Goal: Task Accomplishment & Management: Manage account settings

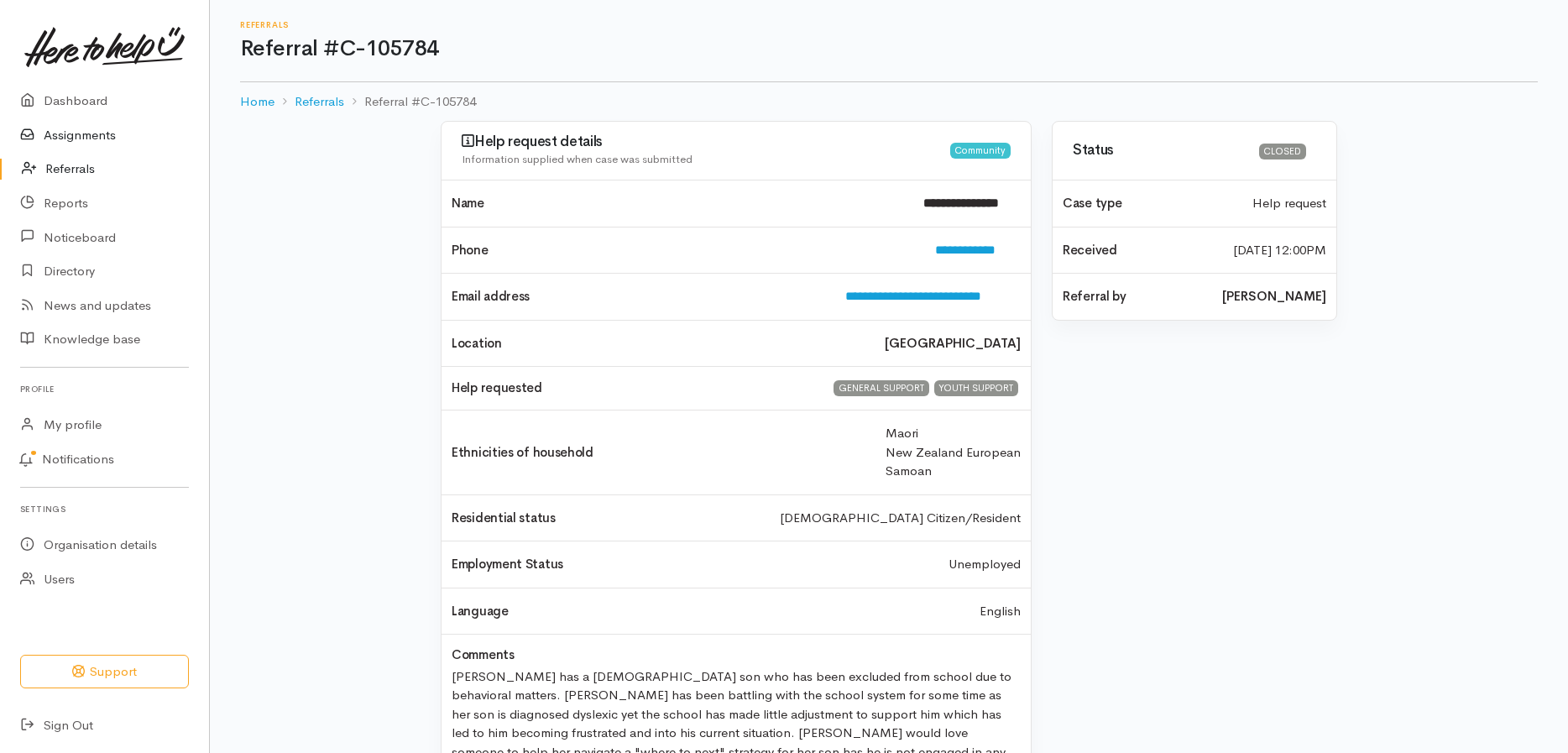
click at [101, 131] on link "Assignments" at bounding box center [104, 136] width 209 height 34
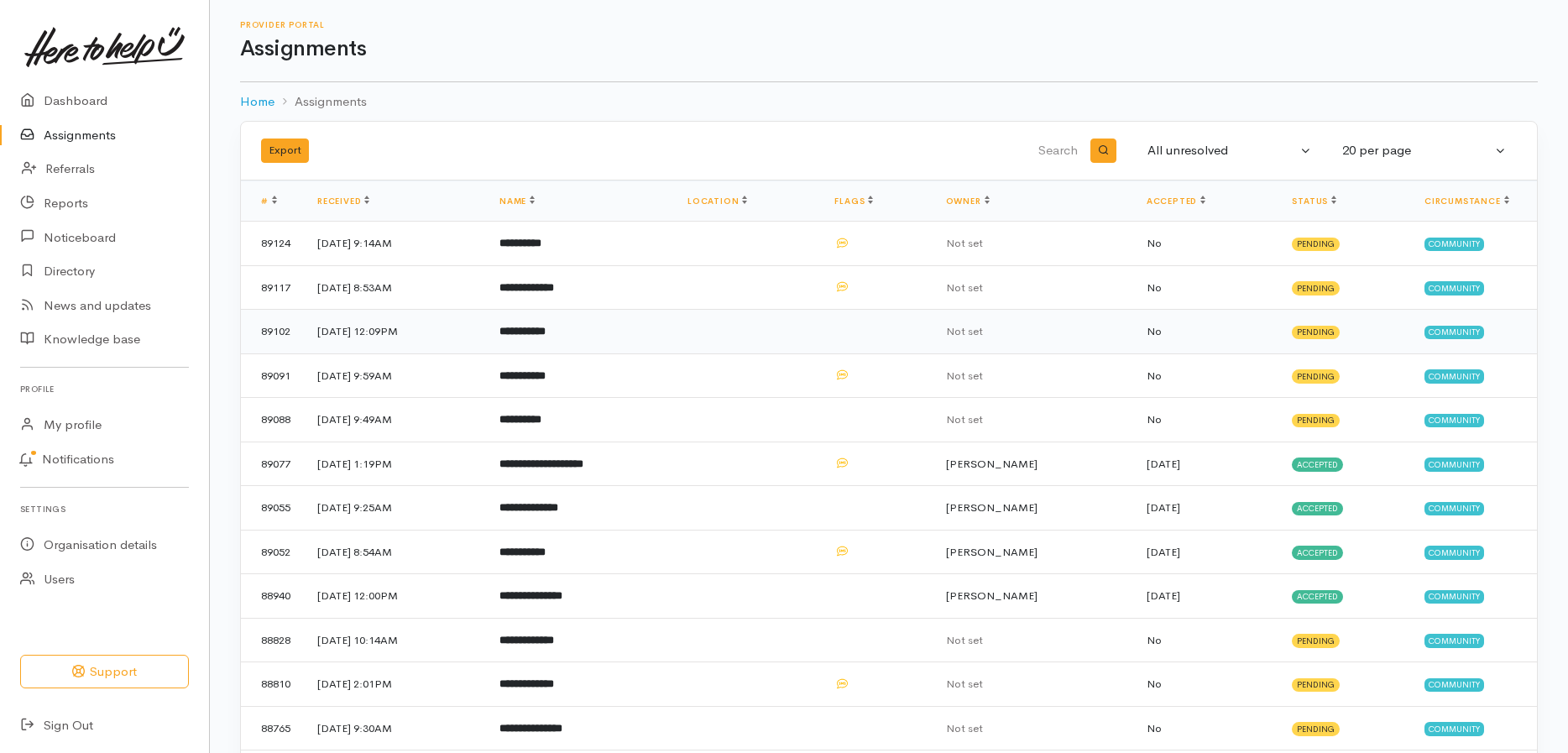
click at [545, 335] on b "**********" at bounding box center [522, 330] width 47 height 10
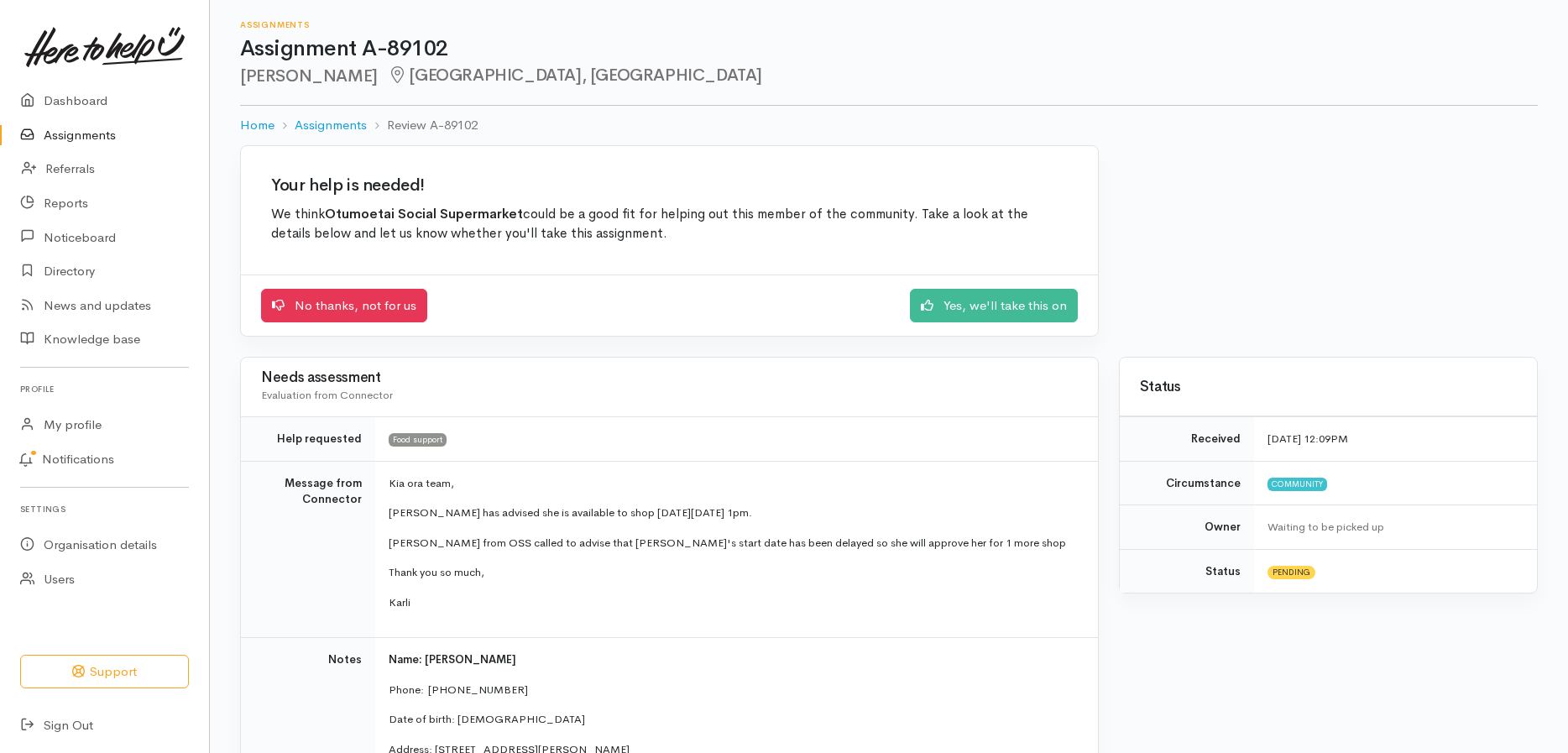
click at [762, 508] on p "Betty has advised she is available to shop next Thursday, 2nd of Oct @ 1pm." at bounding box center [733, 513] width 690 height 17
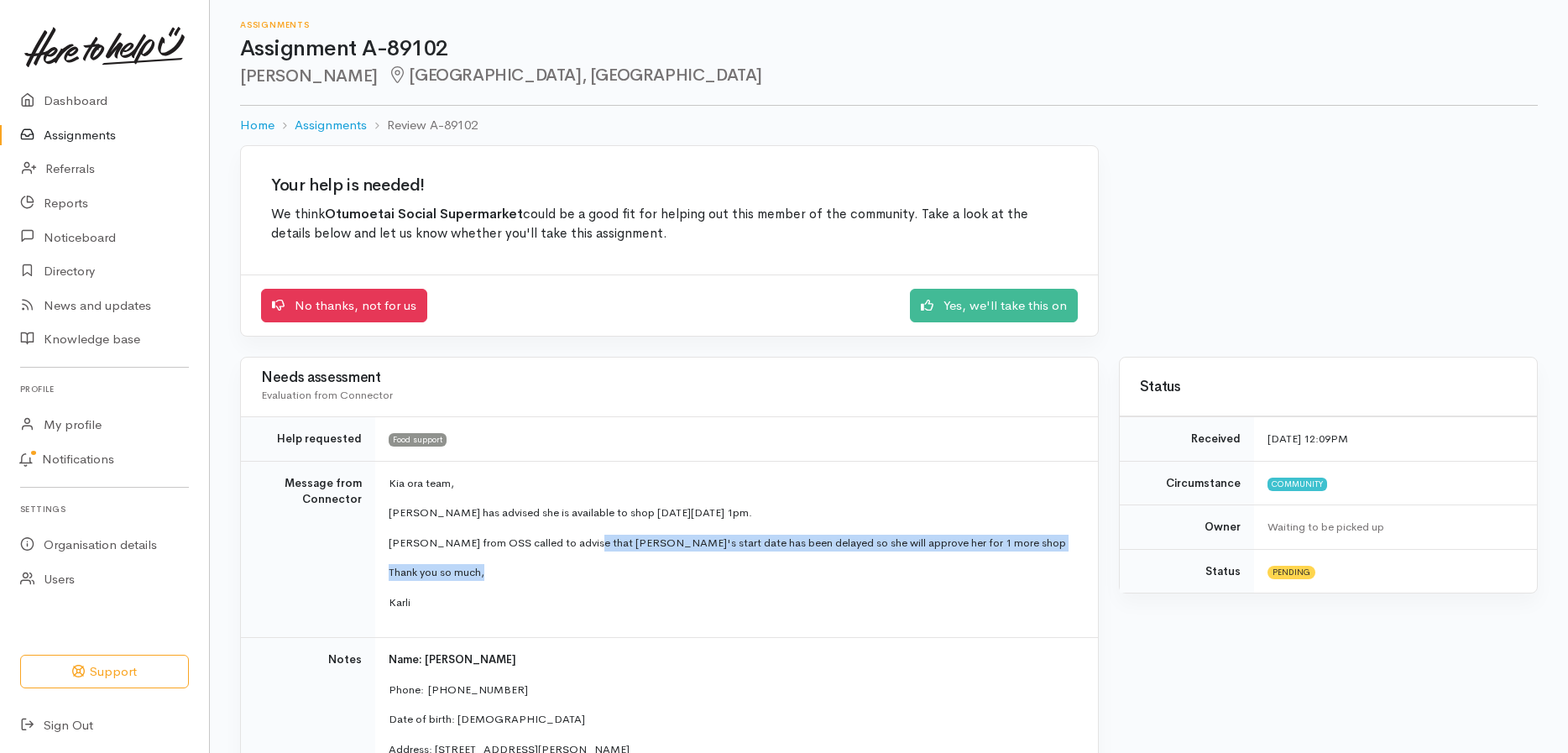
drag, startPoint x: 574, startPoint y: 540, endPoint x: 935, endPoint y: 555, distance: 361.3
click at [935, 555] on td "Kia ora team, Betty has advised she is available to shop next Thursday, 2nd of …" at bounding box center [736, 549] width 723 height 177
copy td "etty's start date has been delayed so she will approve her for 1 more shop Than…"
click at [92, 126] on link "Assignments" at bounding box center [104, 136] width 209 height 34
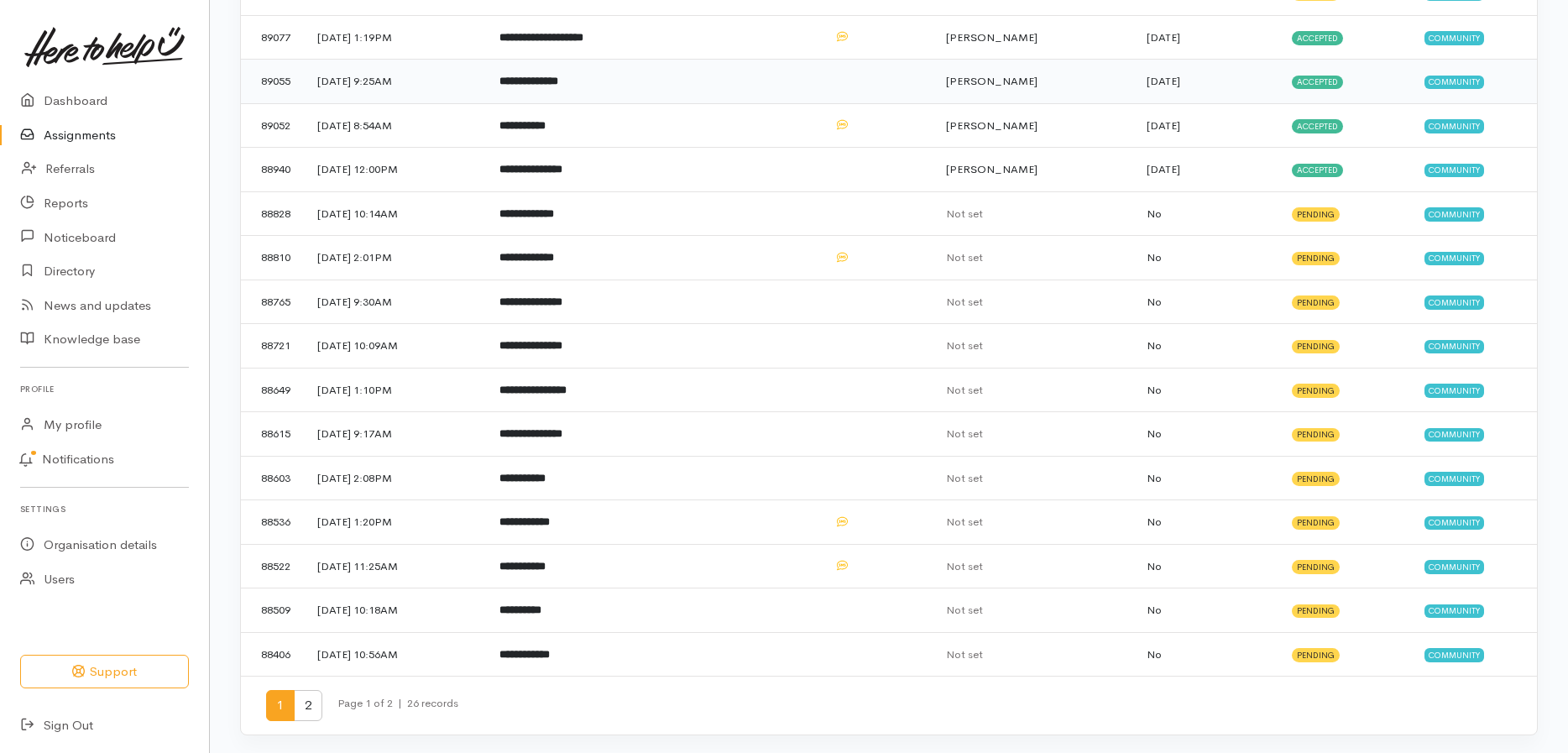
scroll to position [429, 0]
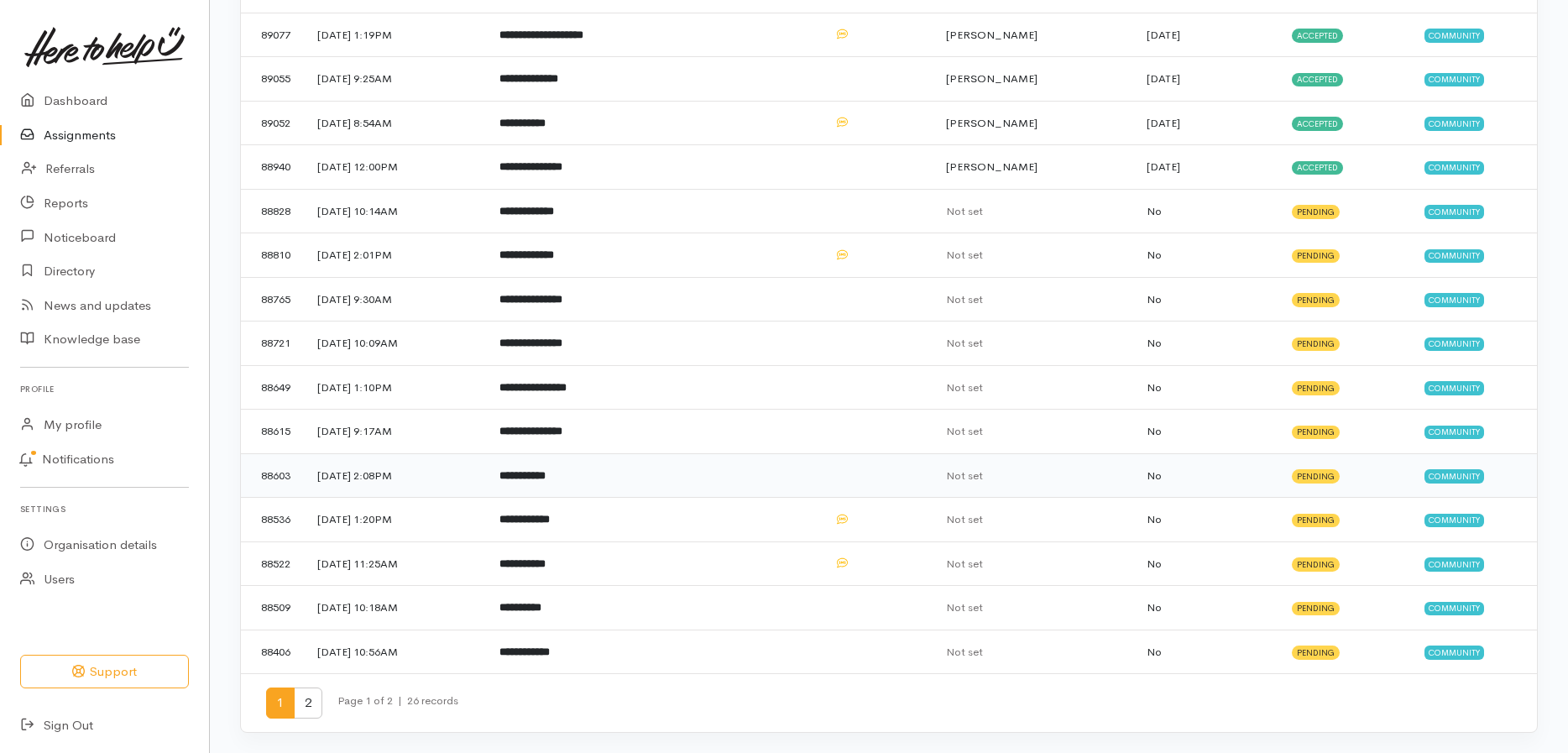
click at [545, 470] on b "**********" at bounding box center [522, 475] width 47 height 10
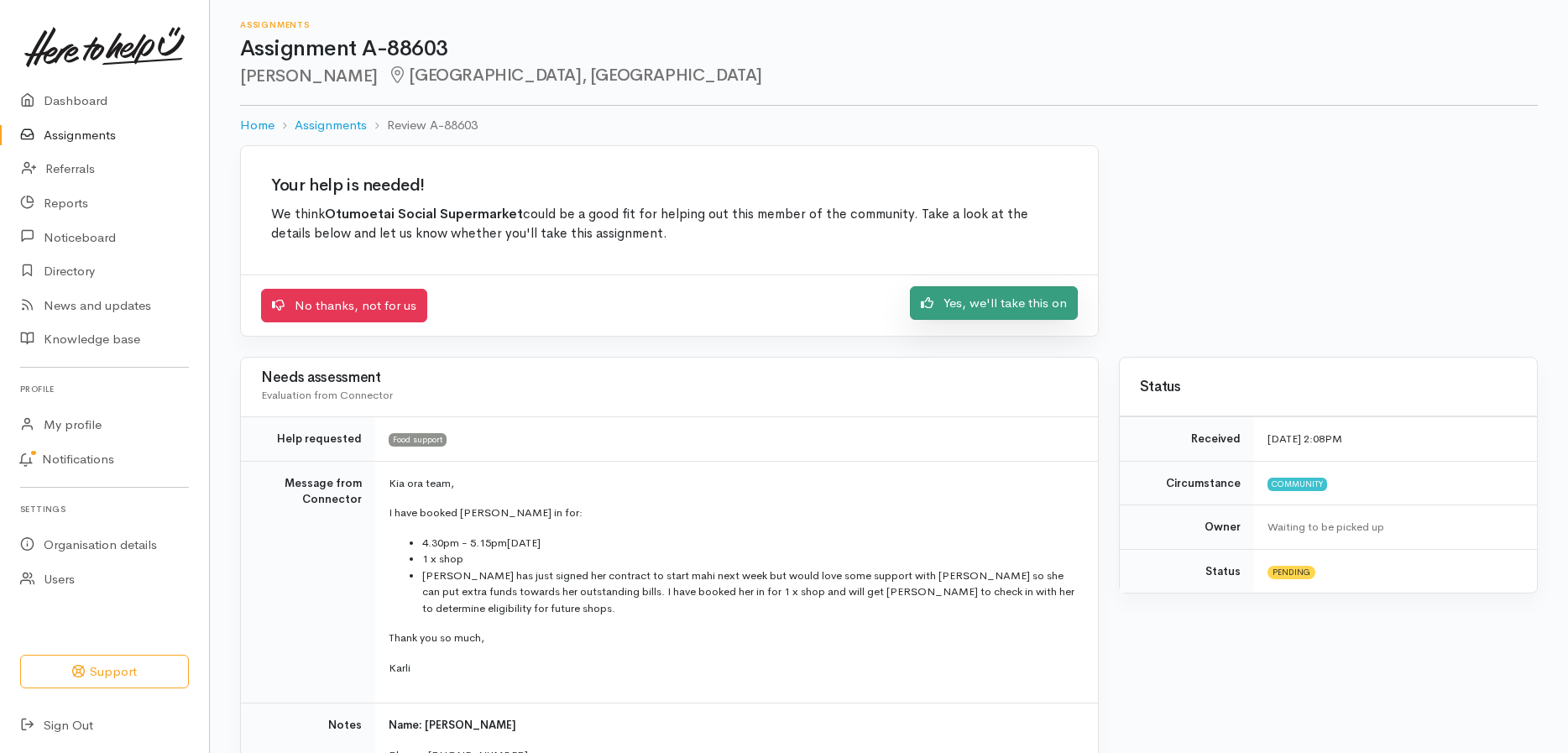
click at [986, 304] on link "Yes, we'll take this on" at bounding box center [993, 303] width 168 height 34
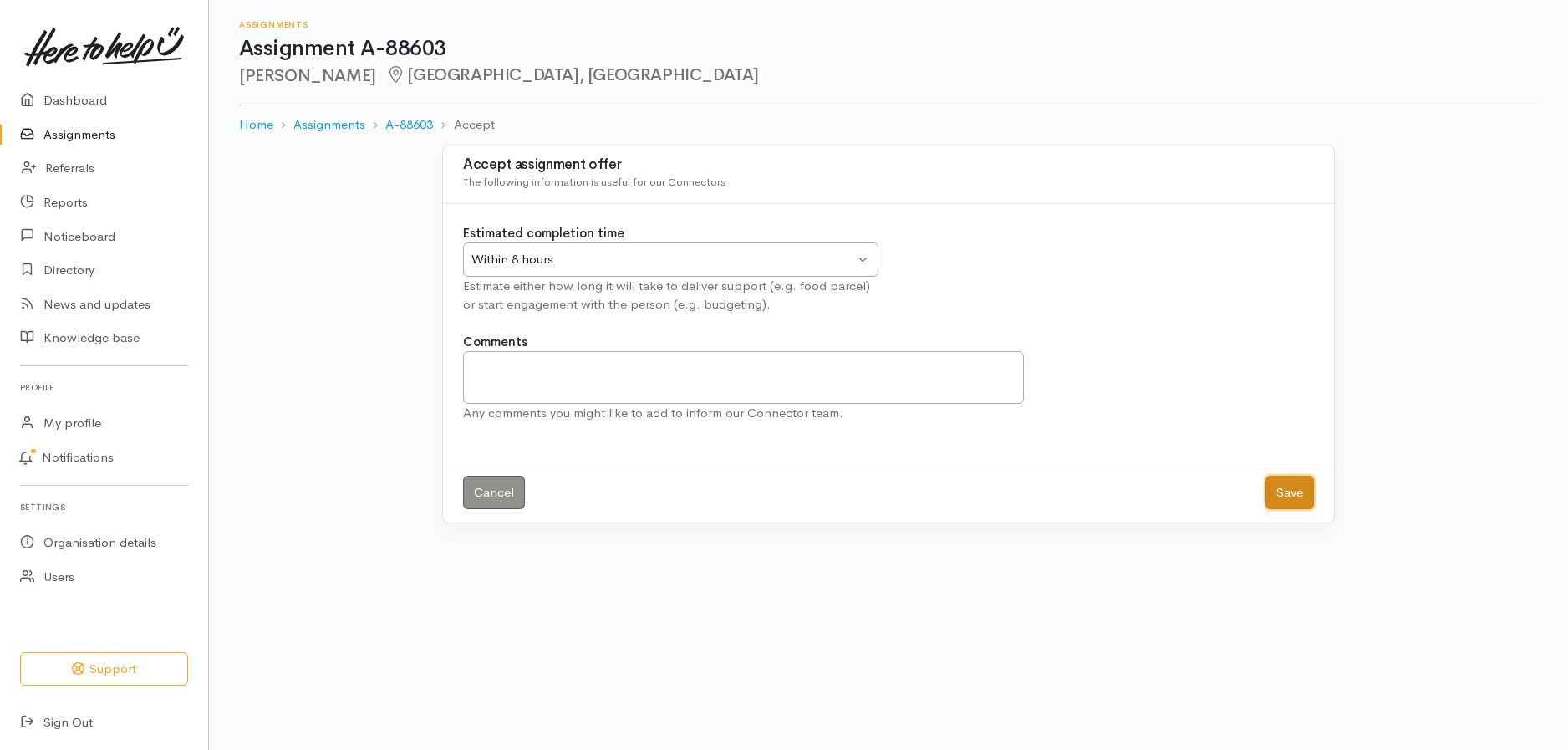
click at [1275, 476] on button "Save" at bounding box center [1289, 493] width 48 height 34
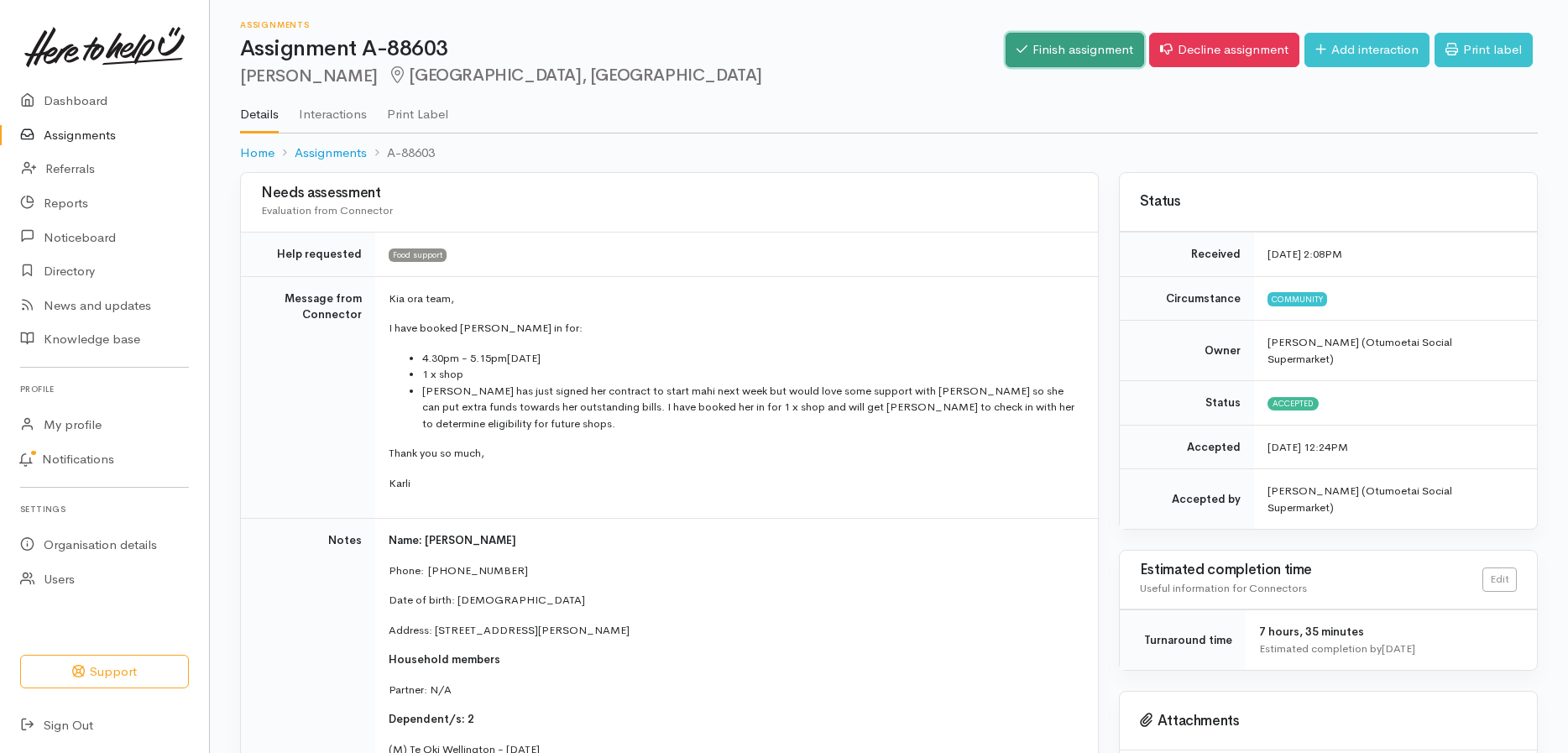
click at [1044, 41] on link "Finish assignment" at bounding box center [1075, 49] width 139 height 34
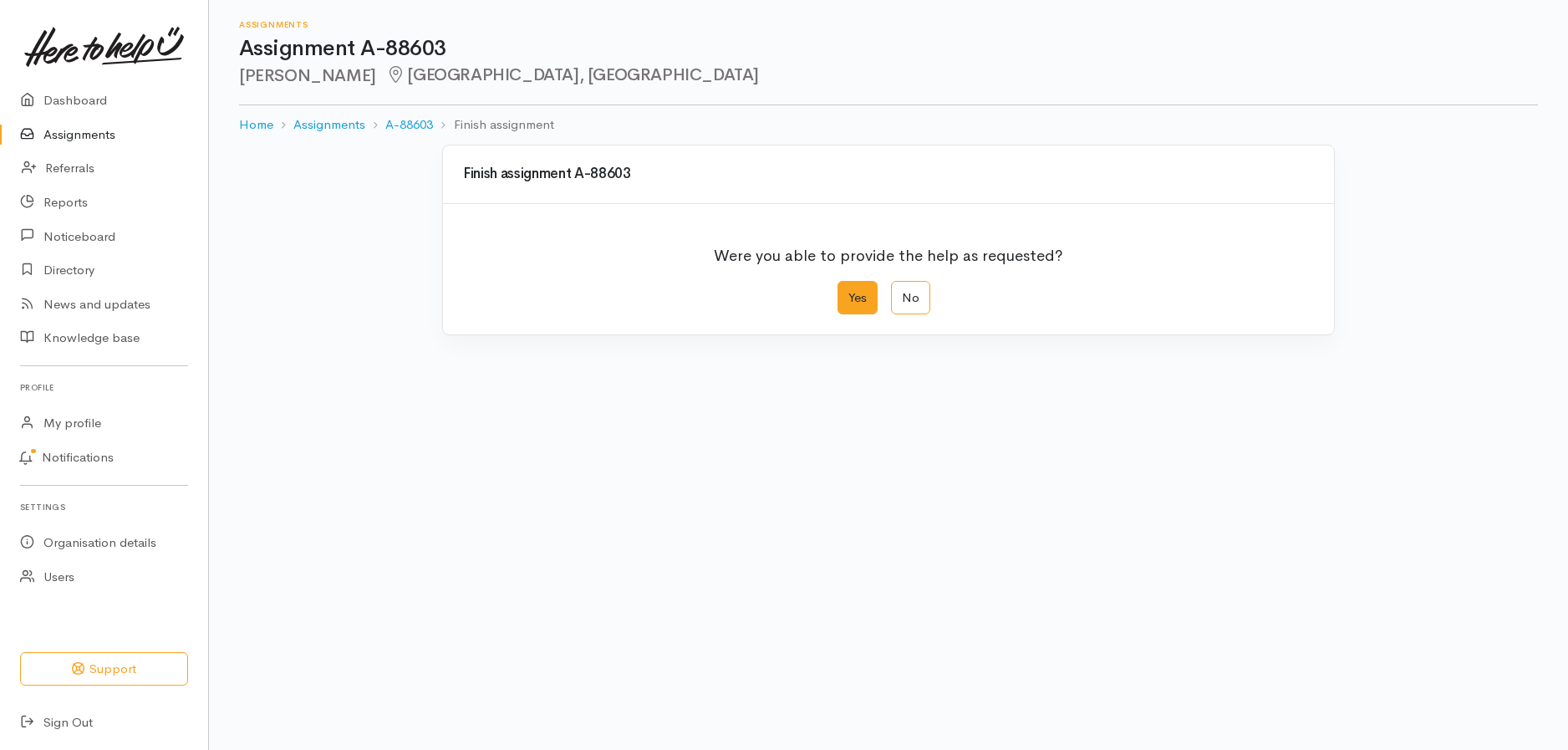
click at [851, 305] on label "Yes" at bounding box center [858, 298] width 40 height 34
click at [848, 291] on input "Yes" at bounding box center [843, 286] width 10 height 10
radio input "true"
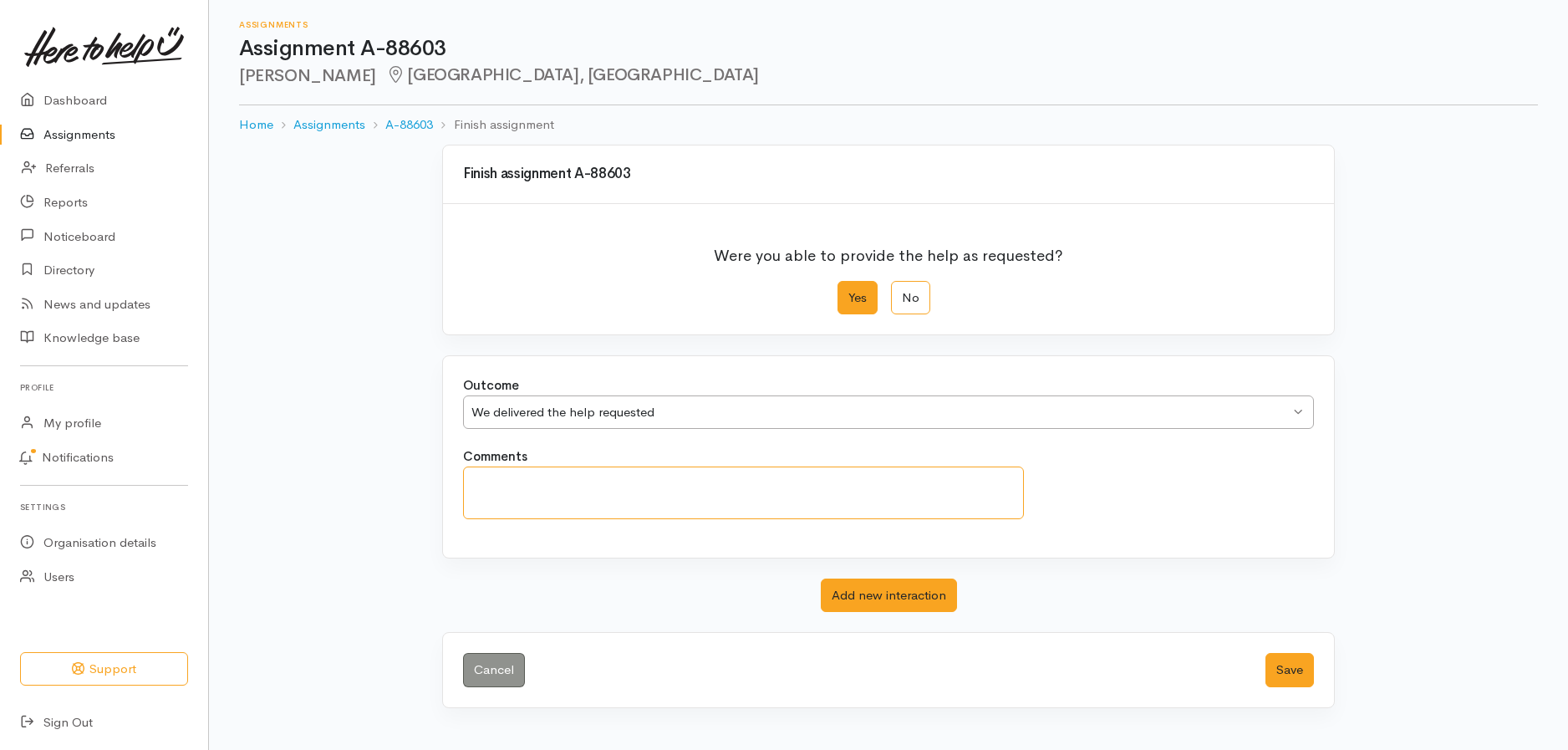
click at [714, 473] on textarea "Comments" at bounding box center [743, 493] width 561 height 53
type textarea "Attended - extra shop added for Betty as she awaits her first paycheck"
click at [1295, 682] on button "Save" at bounding box center [1289, 670] width 48 height 34
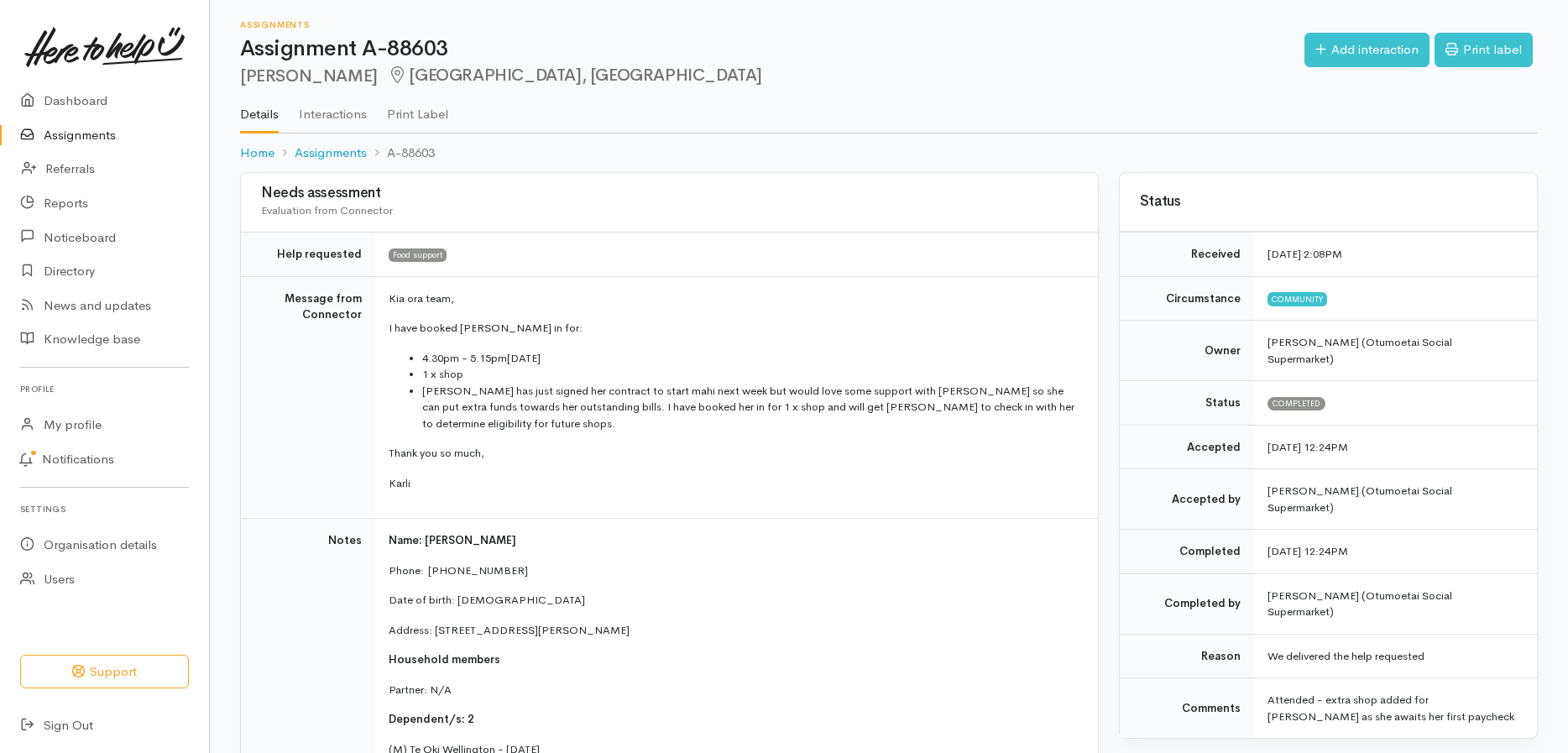
click at [97, 136] on link "Assignments" at bounding box center [104, 136] width 209 height 34
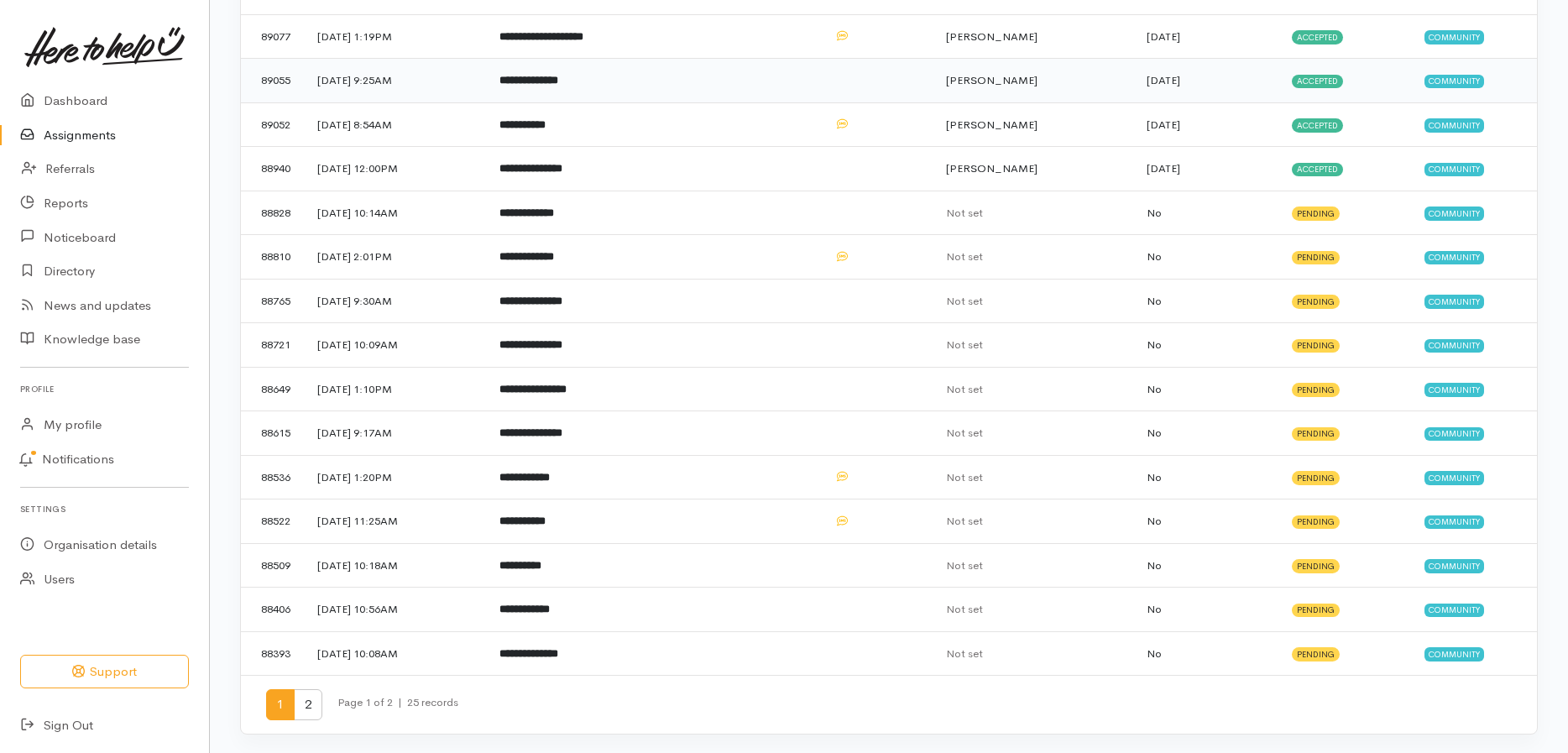
scroll to position [429, 0]
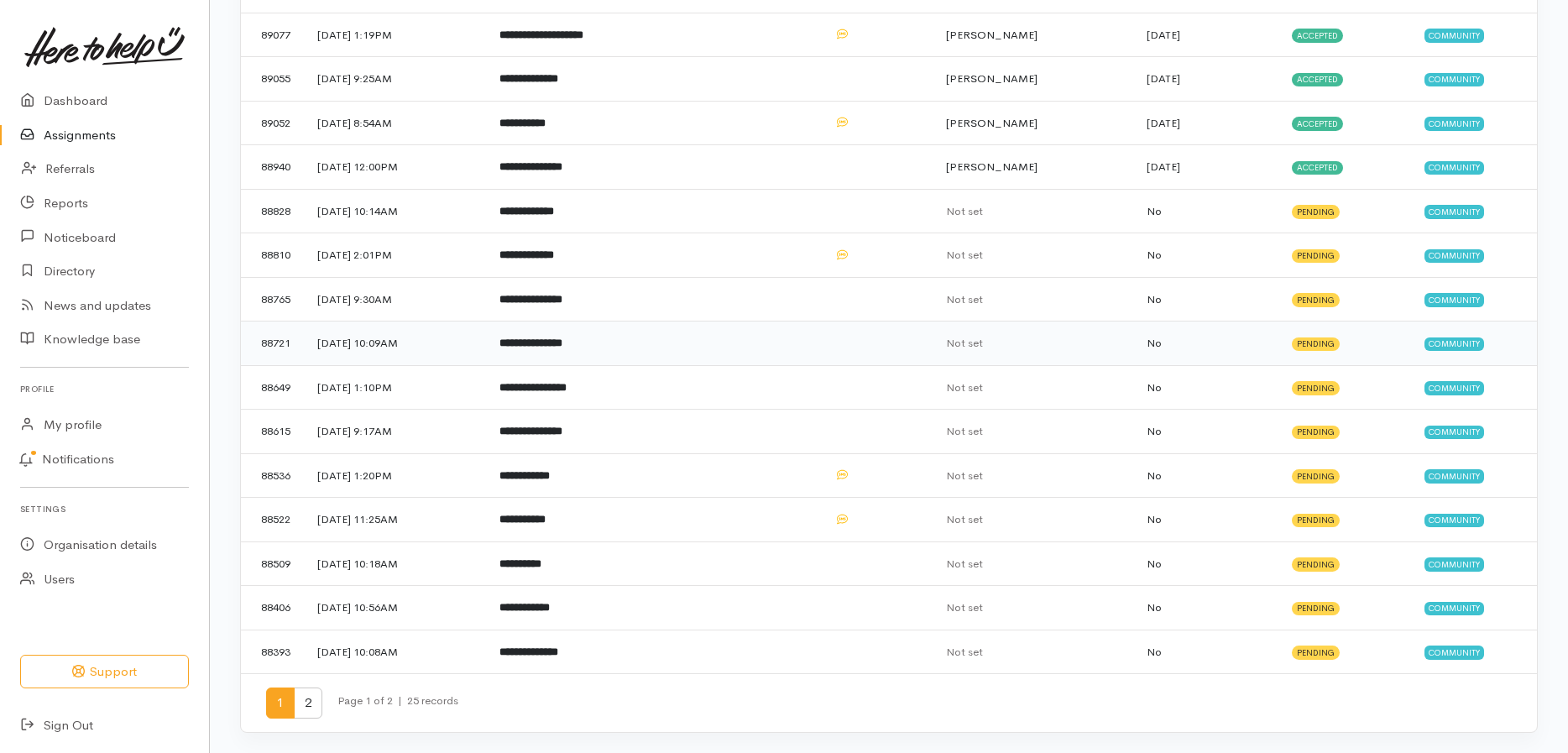
click at [562, 345] on b "**********" at bounding box center [531, 342] width 63 height 10
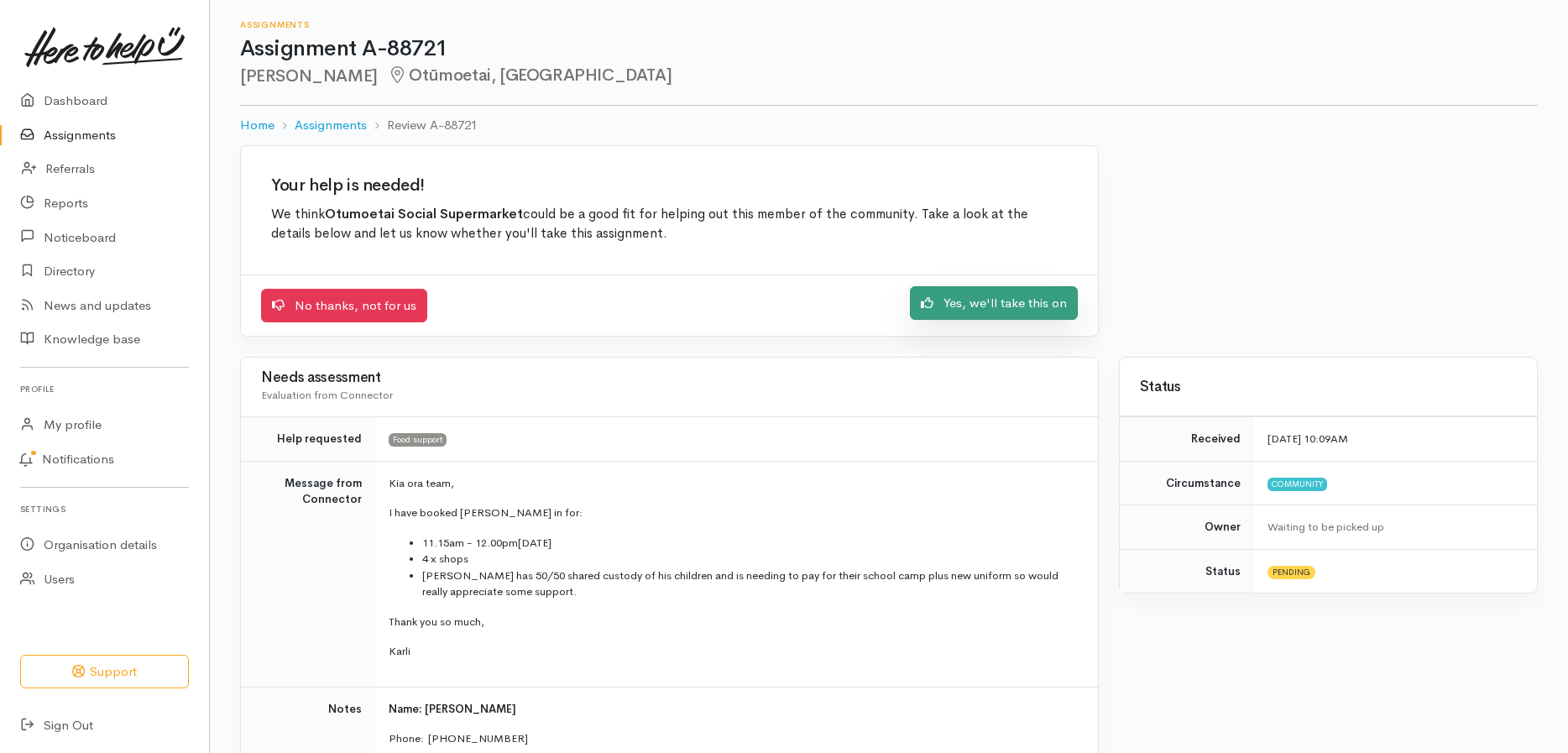
click at [999, 299] on link "Yes, we'll take this on" at bounding box center [993, 303] width 168 height 34
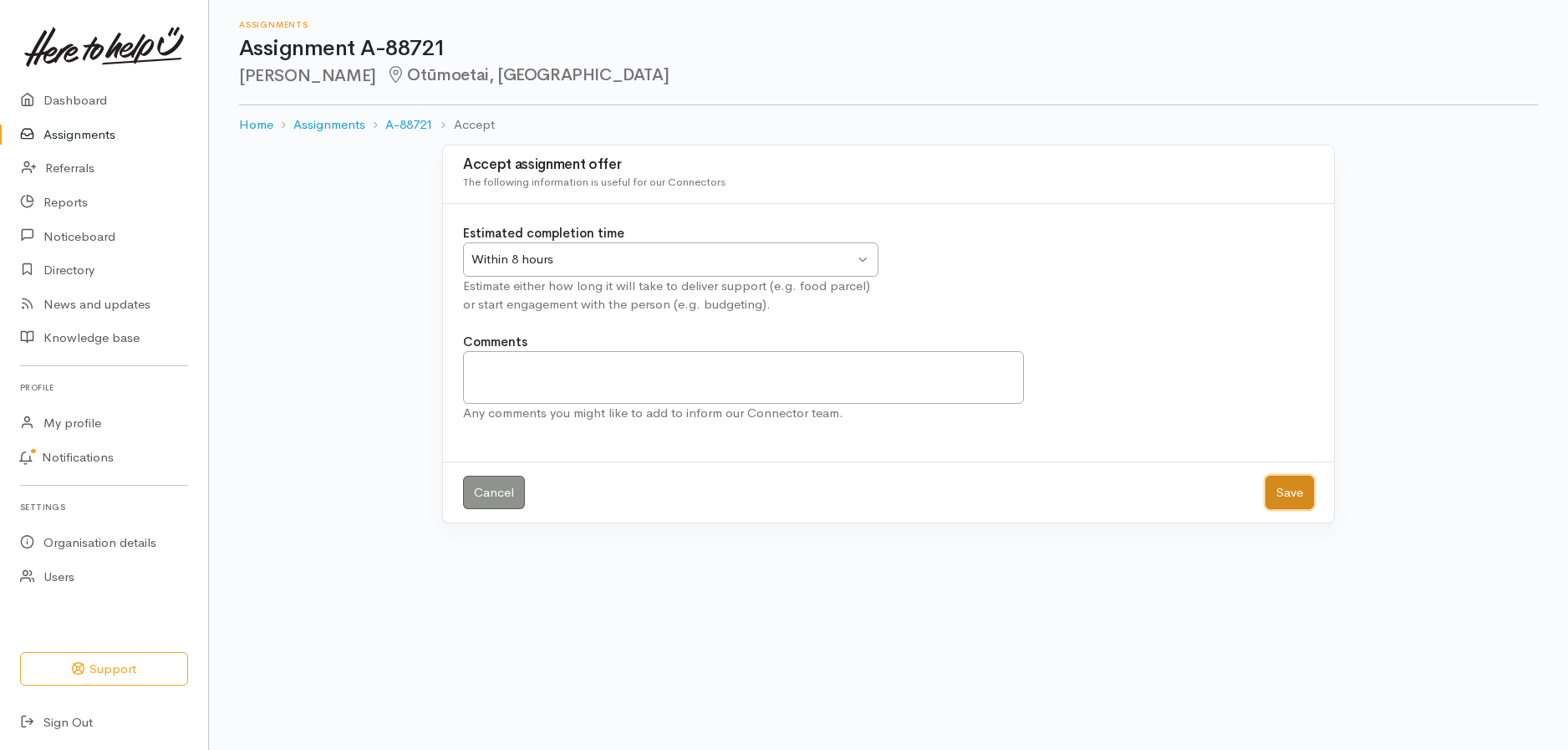
click at [1292, 496] on button "Save" at bounding box center [1289, 493] width 48 height 34
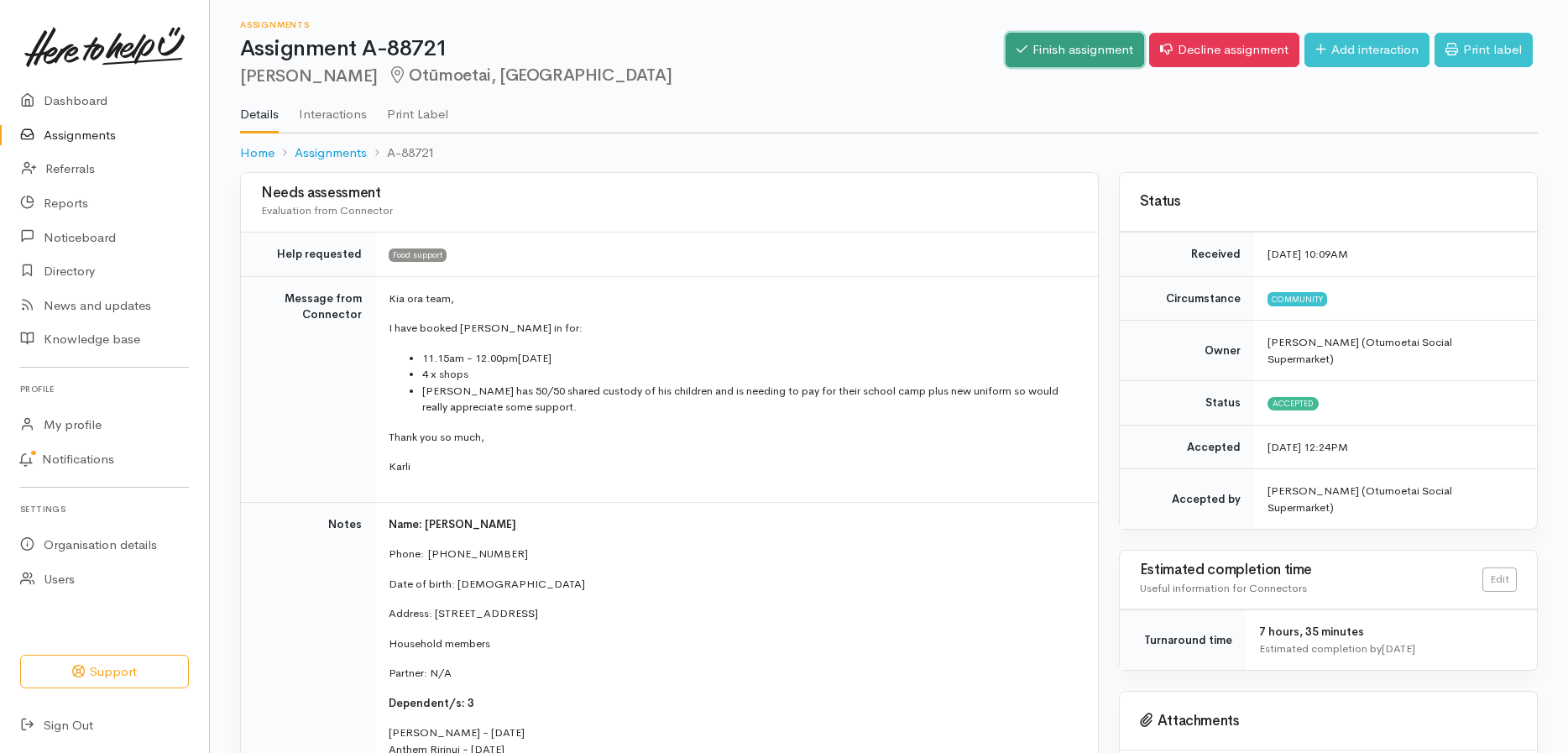
click at [1072, 61] on link "Finish assignment" at bounding box center [1075, 49] width 139 height 34
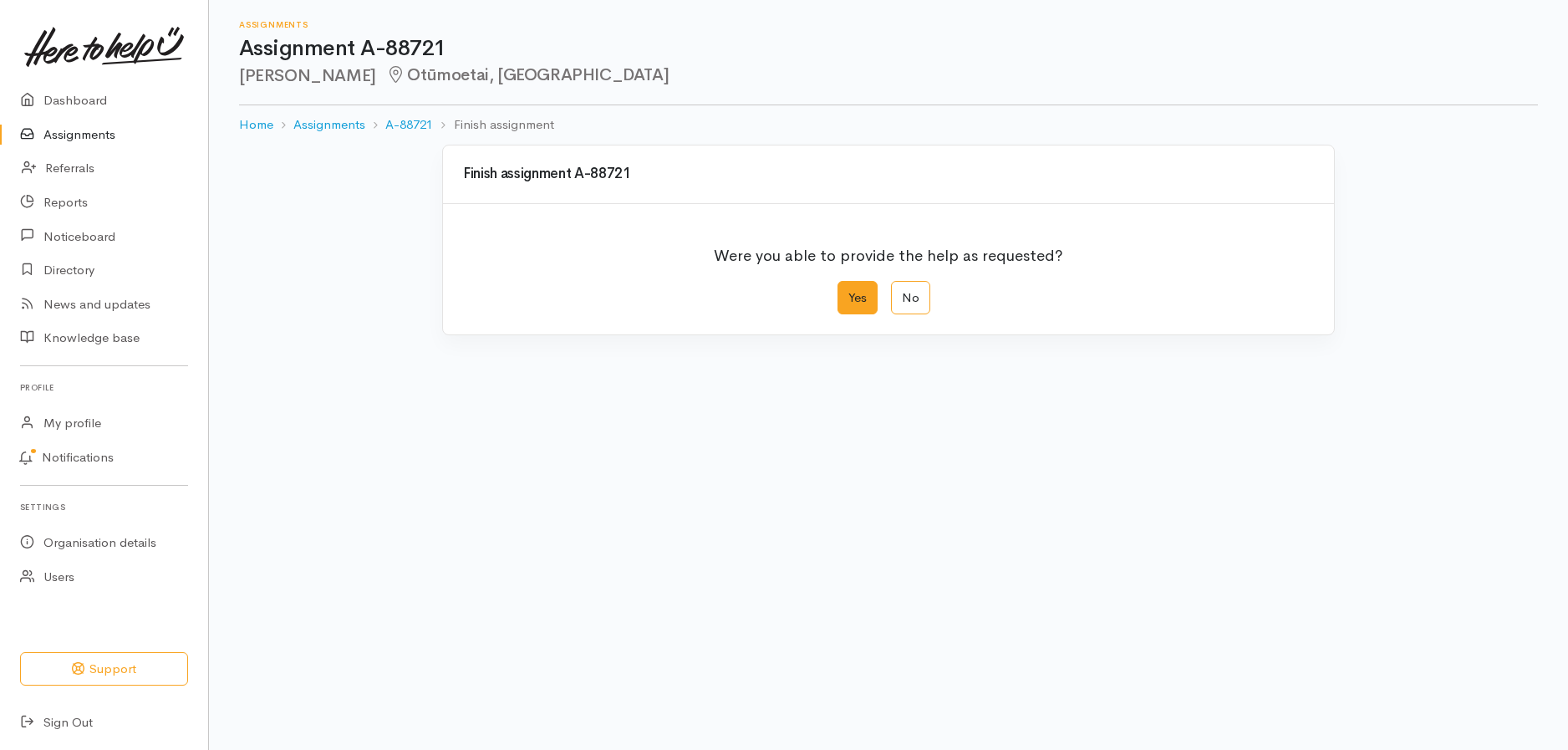
click at [865, 294] on label "Yes" at bounding box center [858, 298] width 40 height 34
click at [848, 291] on input "Yes" at bounding box center [843, 286] width 10 height 10
radio input "true"
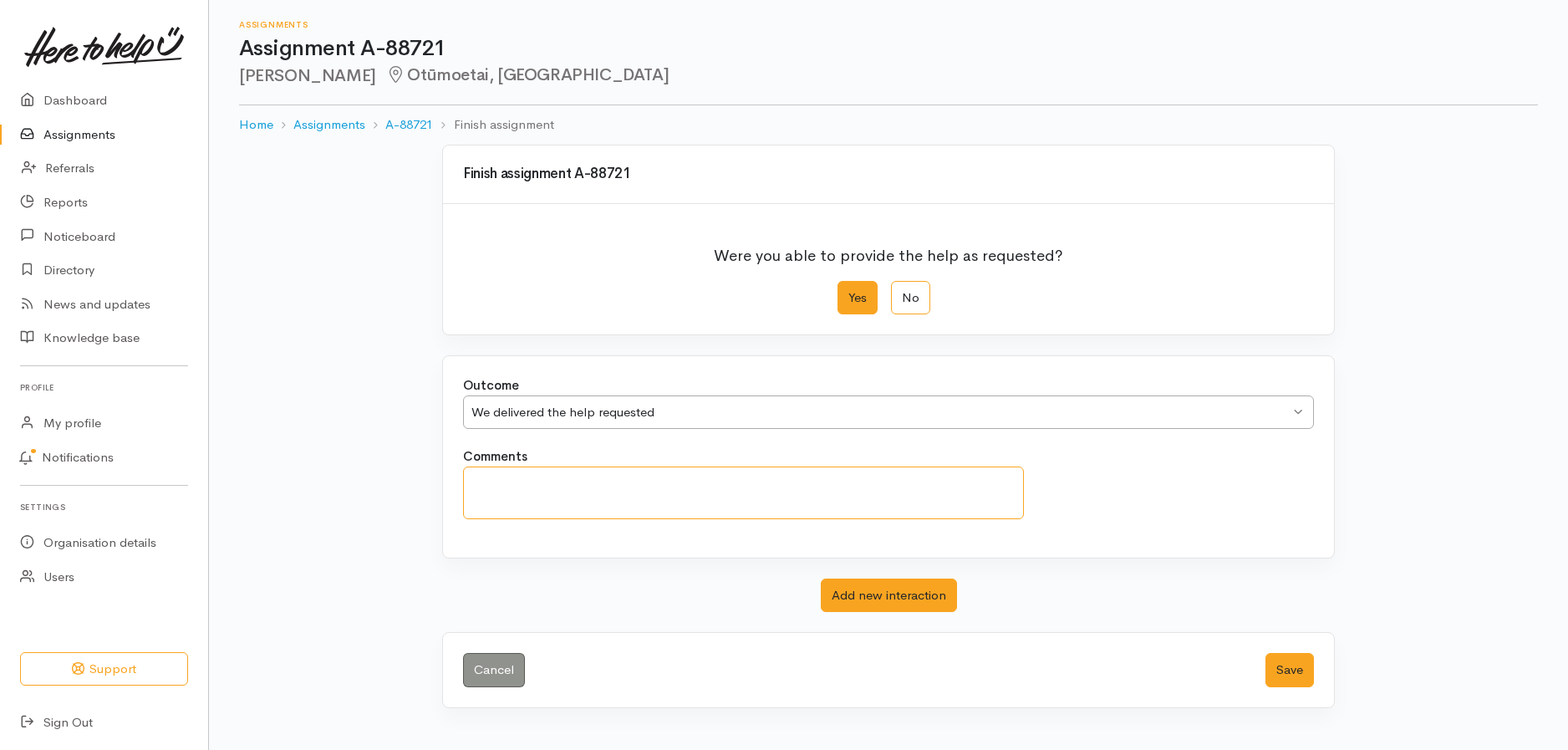
click at [710, 483] on textarea "Comments" at bounding box center [743, 493] width 561 height 53
type textarea "attended"
click at [1296, 672] on button "Save" at bounding box center [1289, 670] width 48 height 34
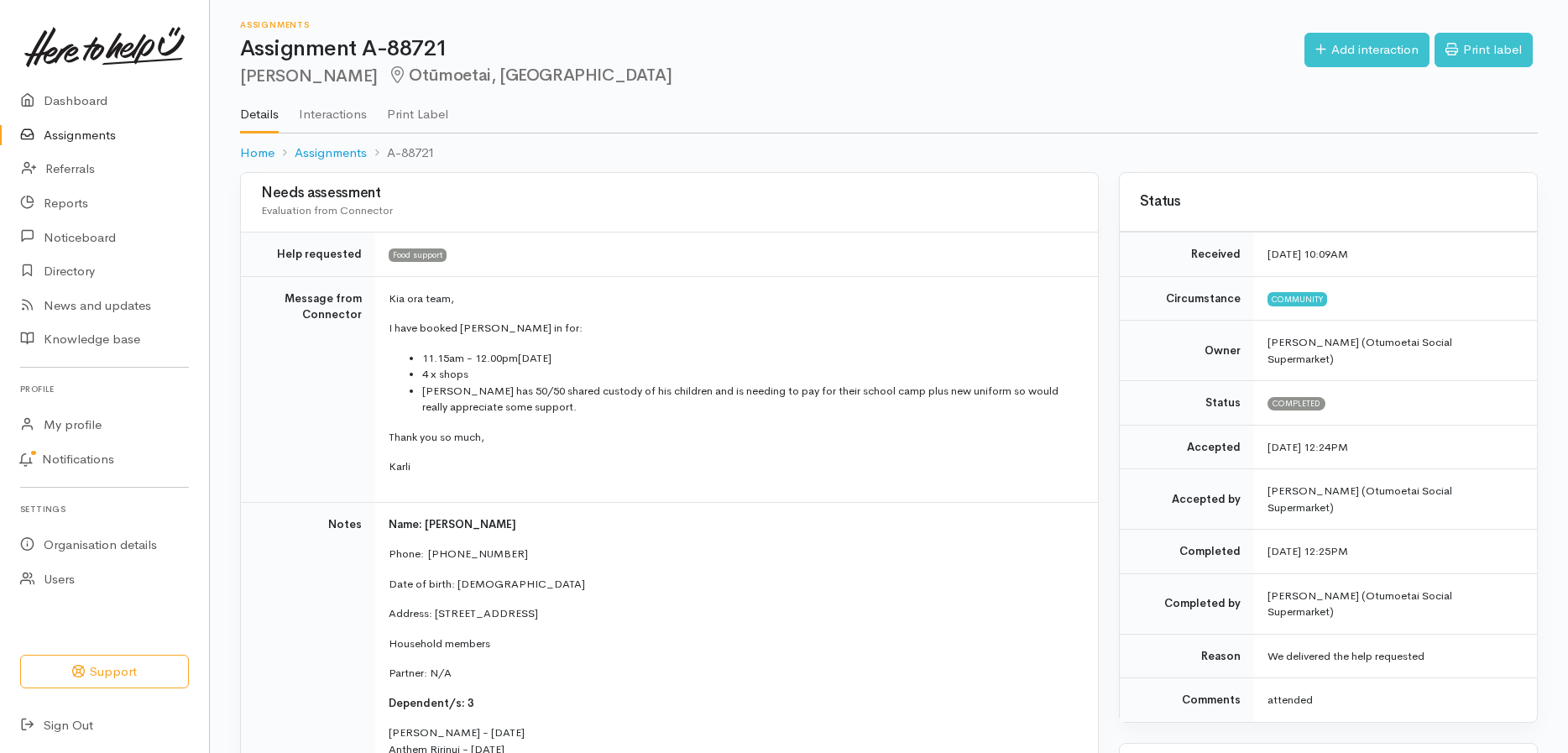
click at [111, 139] on link "Assignments" at bounding box center [104, 136] width 209 height 34
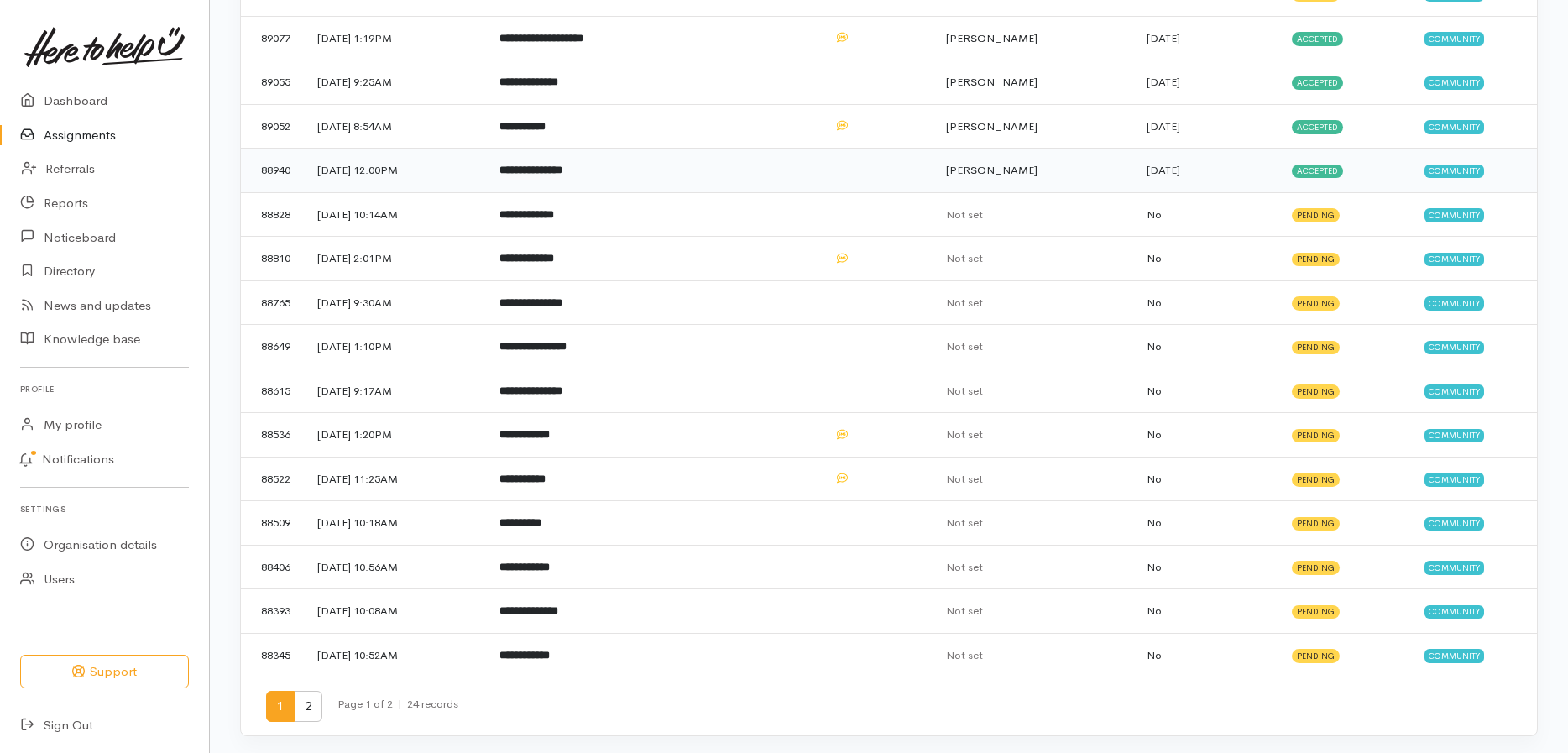
scroll to position [429, 0]
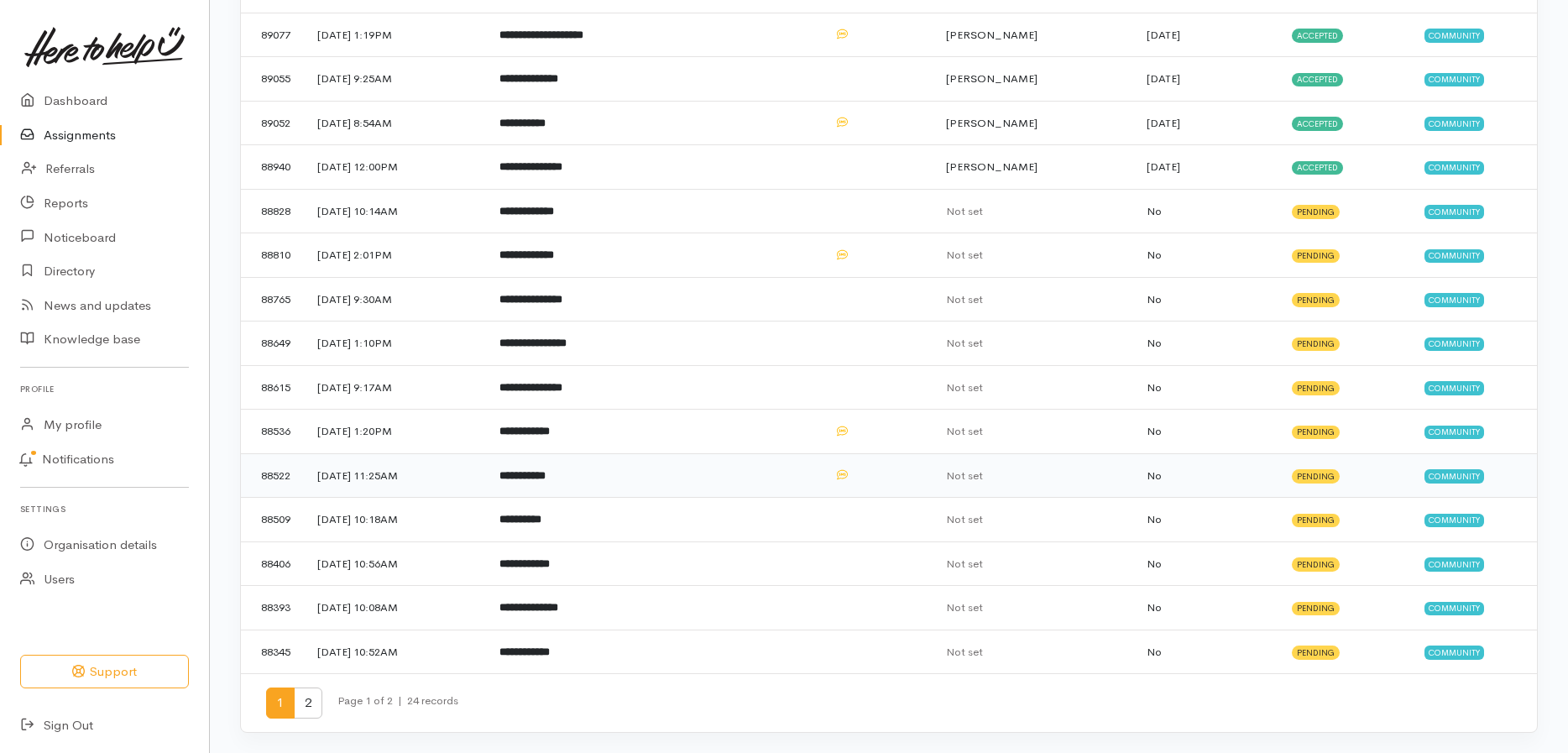
click at [545, 470] on b "**********" at bounding box center [522, 475] width 47 height 10
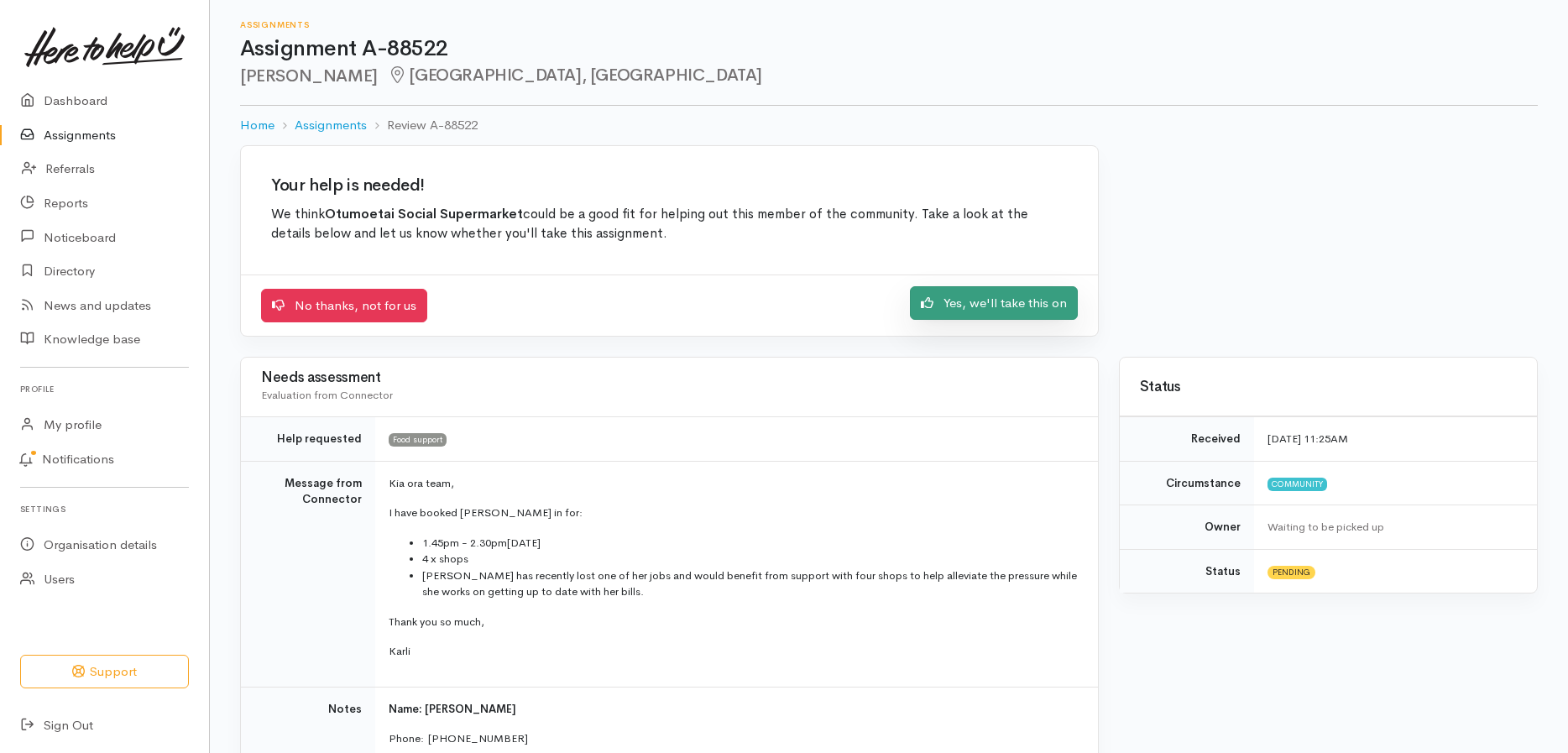
click at [1001, 300] on link "Yes, we'll take this on" at bounding box center [993, 303] width 168 height 34
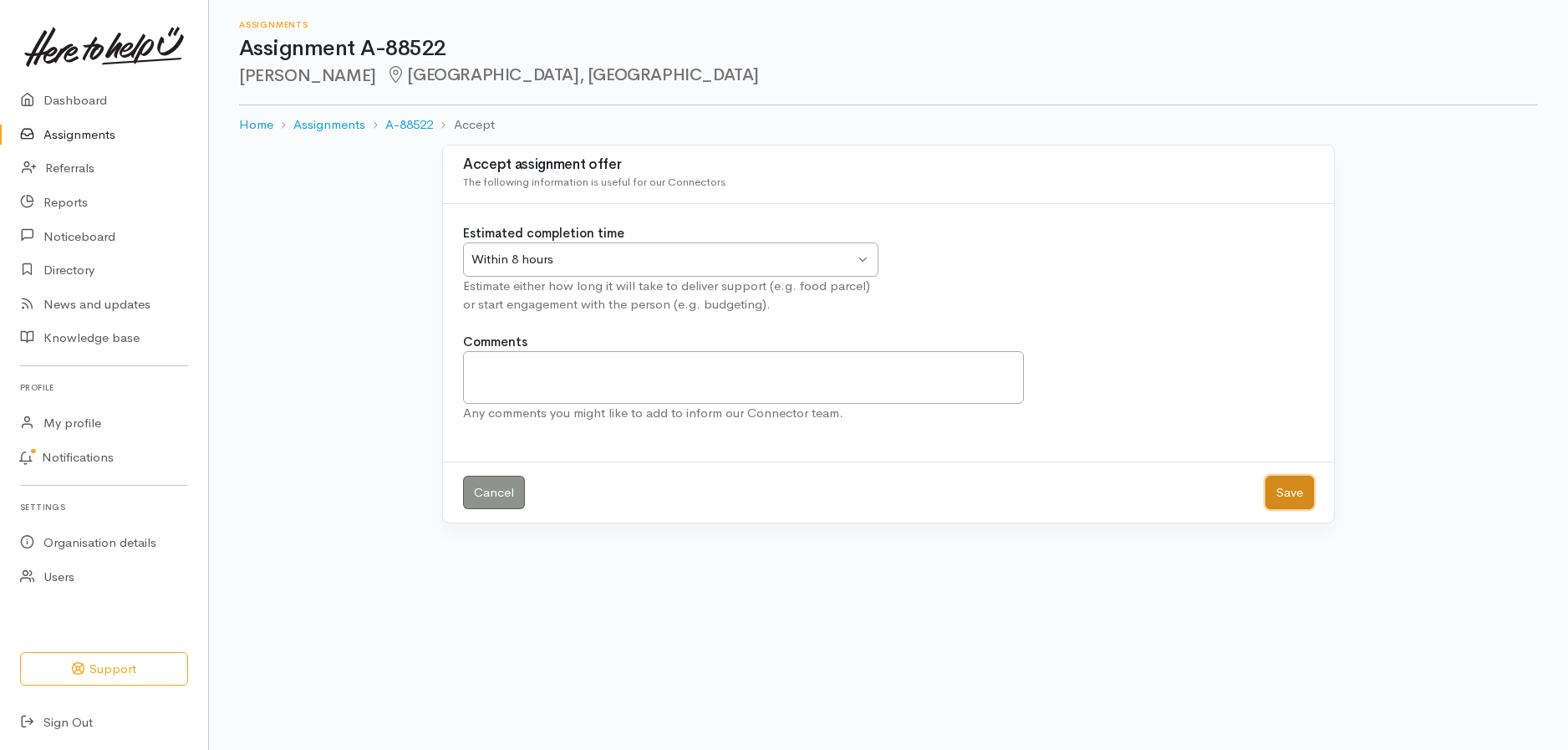
click at [1280, 491] on button "Save" at bounding box center [1289, 493] width 48 height 34
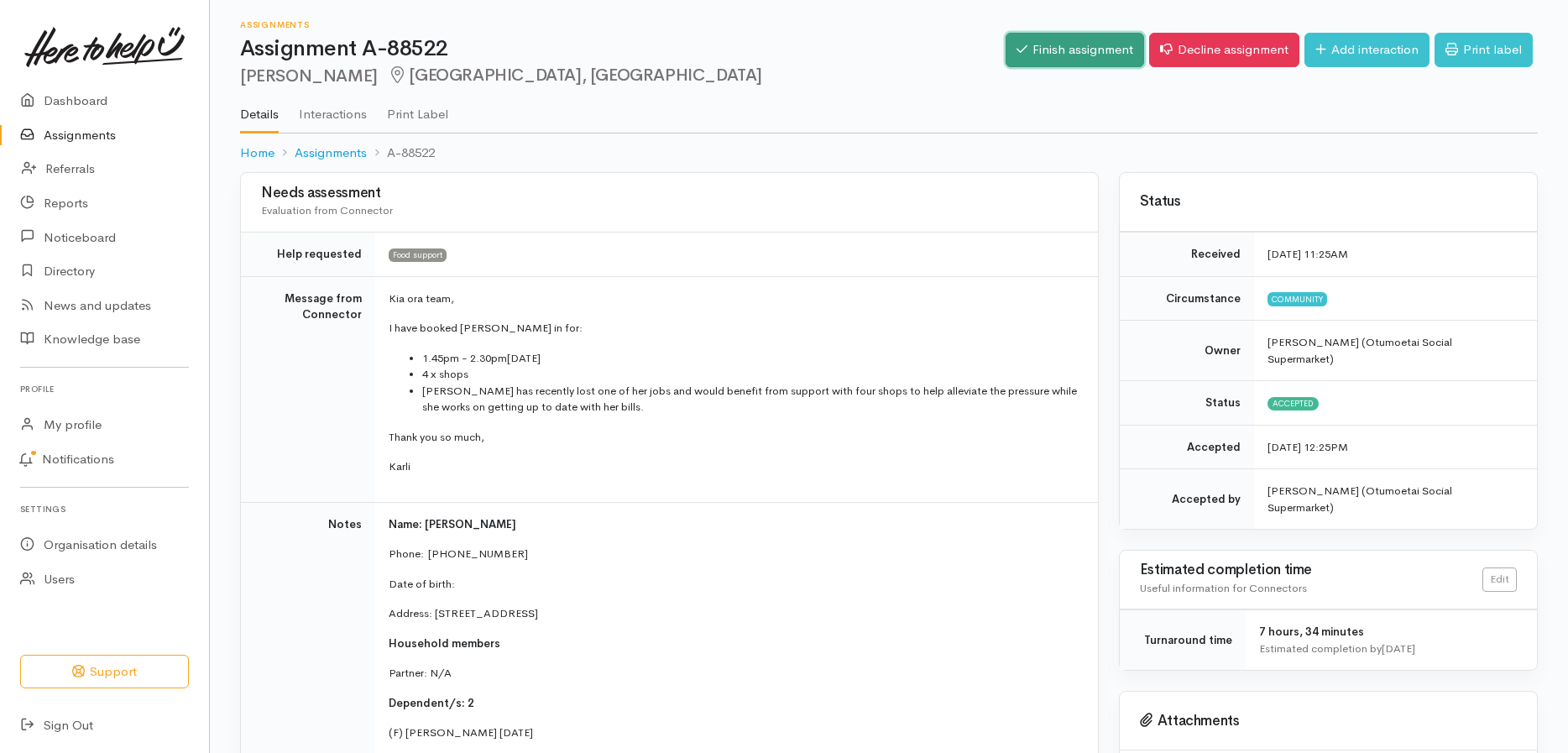
click at [1069, 42] on link "Finish assignment" at bounding box center [1075, 49] width 139 height 34
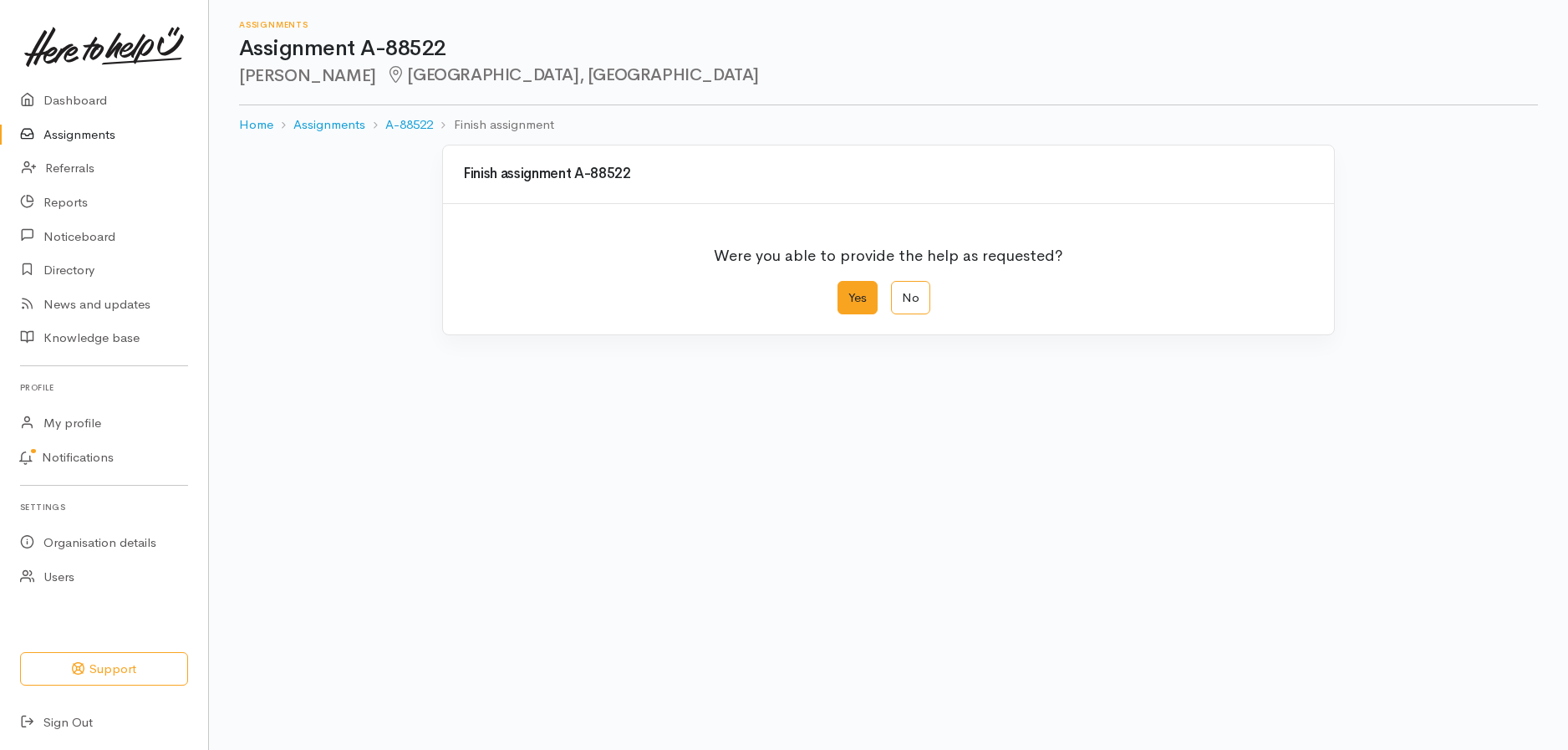
click at [858, 295] on label "Yes" at bounding box center [858, 298] width 40 height 34
click at [848, 291] on input "Yes" at bounding box center [843, 286] width 10 height 10
radio input "true"
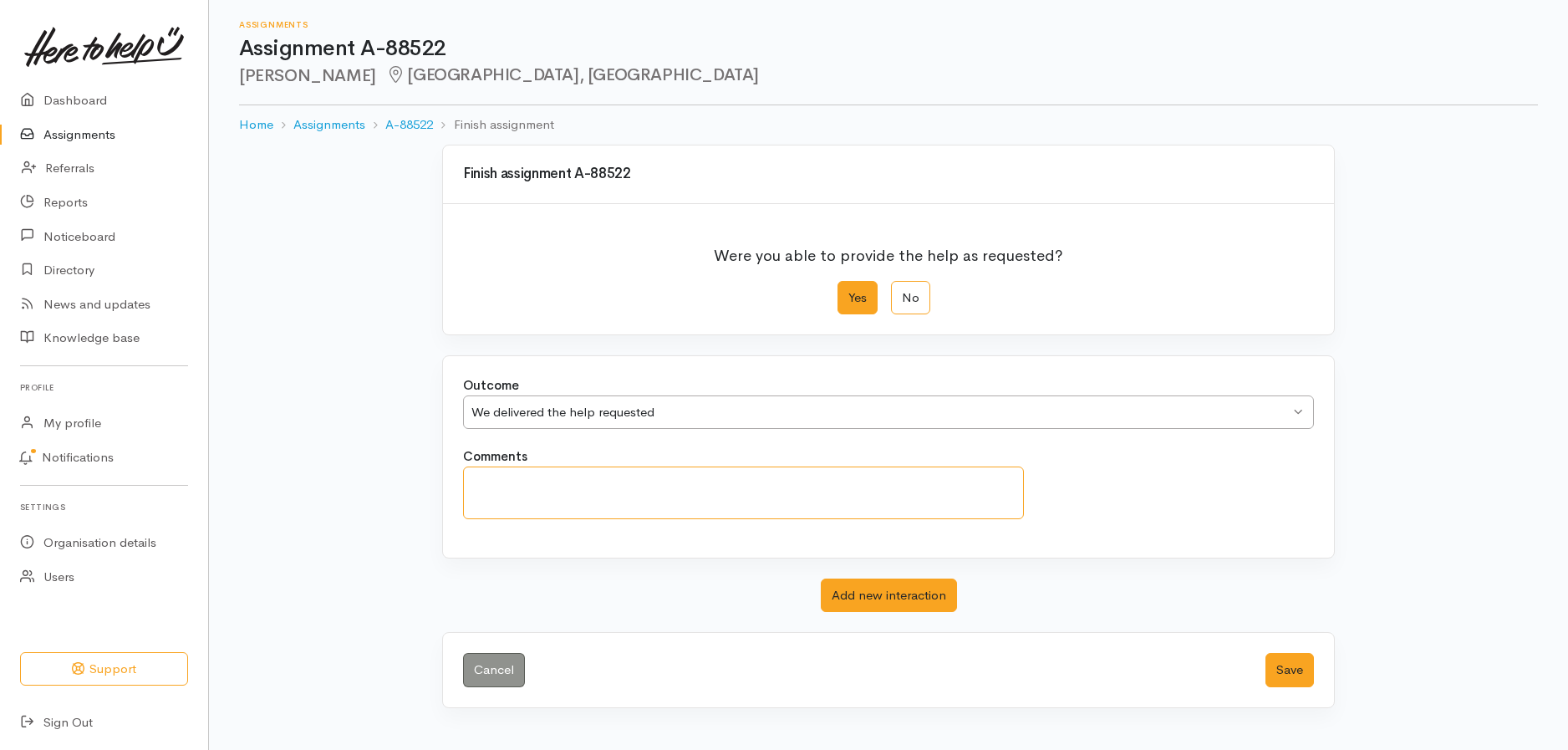
click at [798, 482] on textarea "Comments" at bounding box center [743, 493] width 561 height 53
type textarea "attended"
drag, startPoint x: 798, startPoint y: 482, endPoint x: 1163, endPoint y: 463, distance: 365.5
click at [1163, 463] on div "Comments attended" at bounding box center [888, 492] width 871 height 90
click at [1283, 675] on button "Save" at bounding box center [1289, 670] width 48 height 34
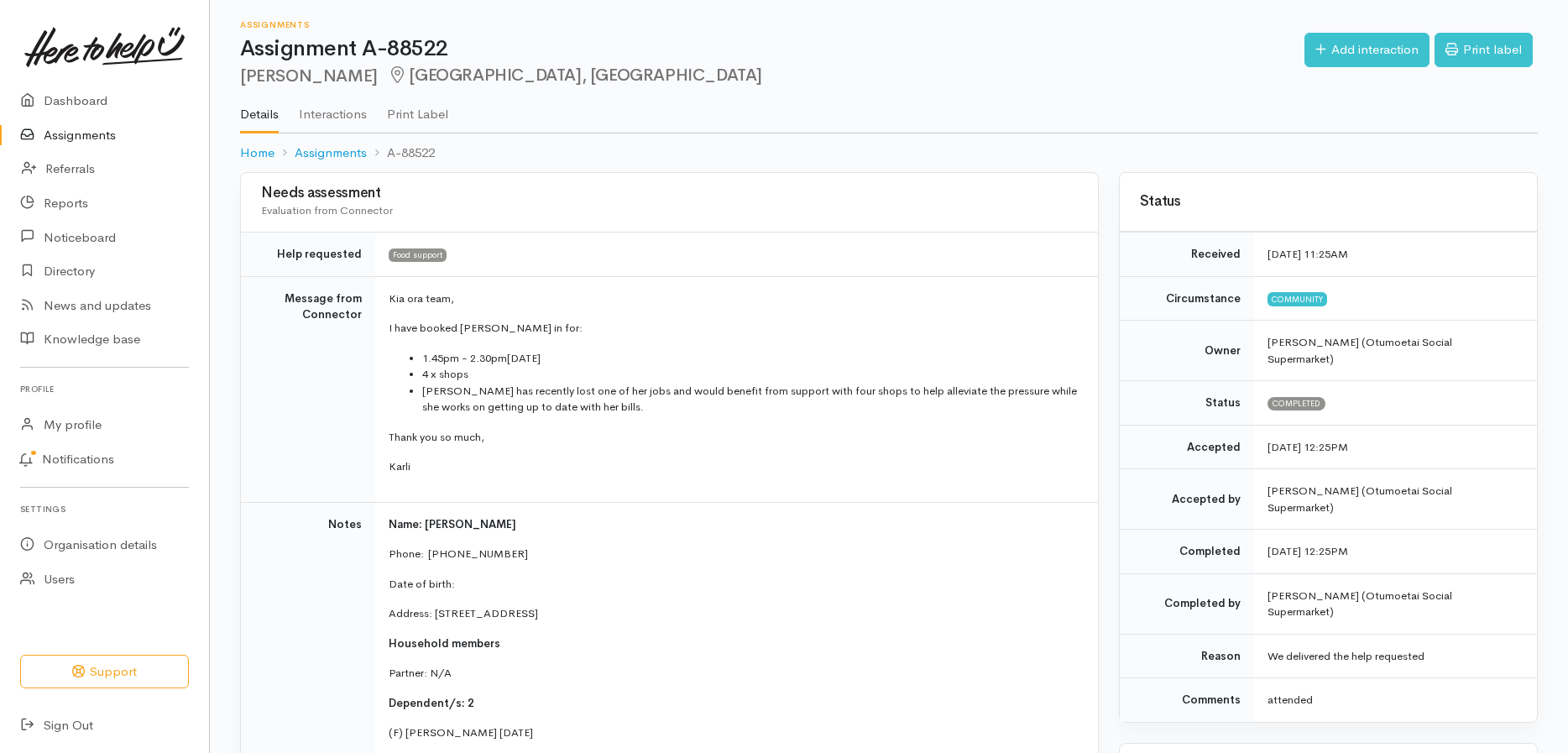
click at [122, 135] on link "Assignments" at bounding box center [104, 136] width 209 height 34
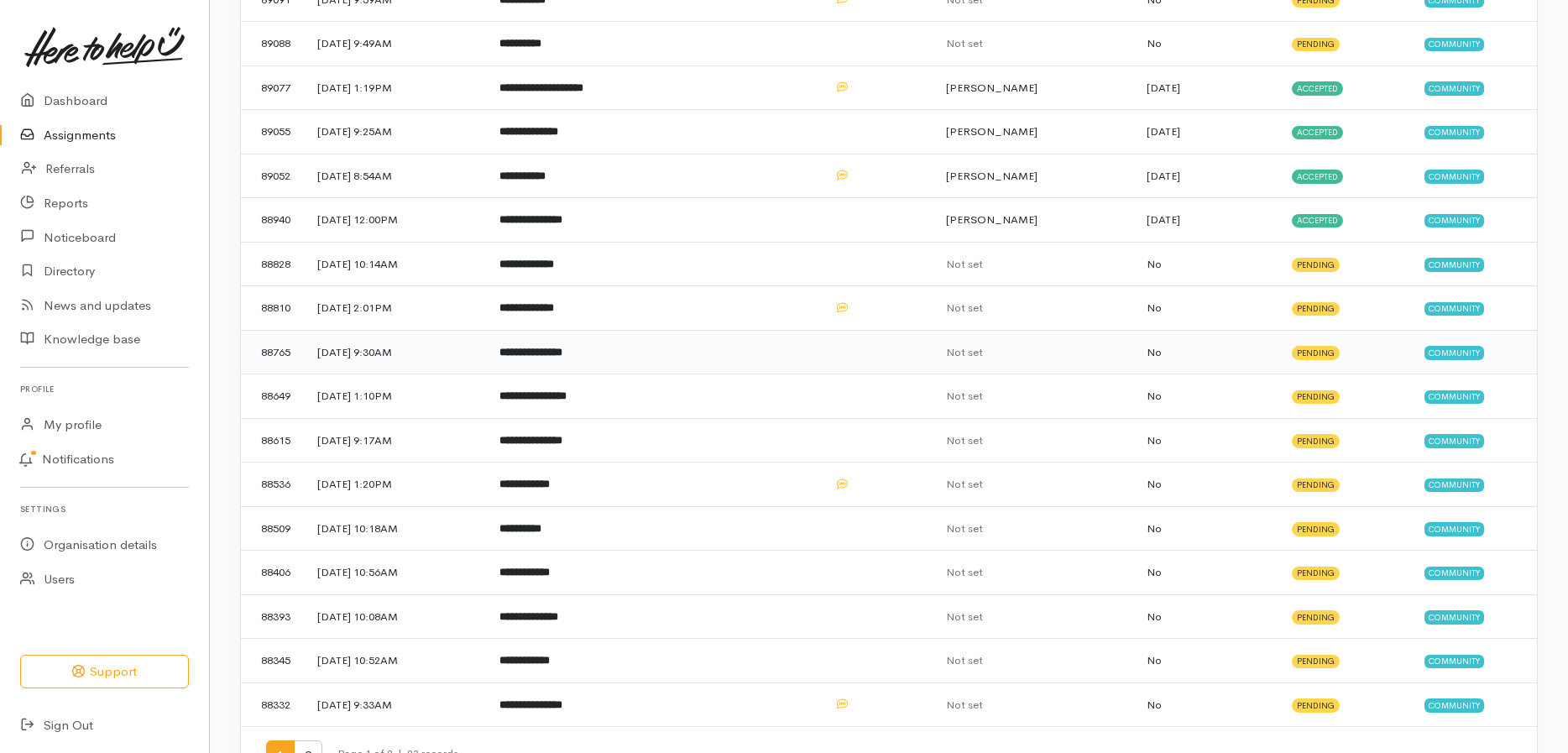
scroll to position [420, 0]
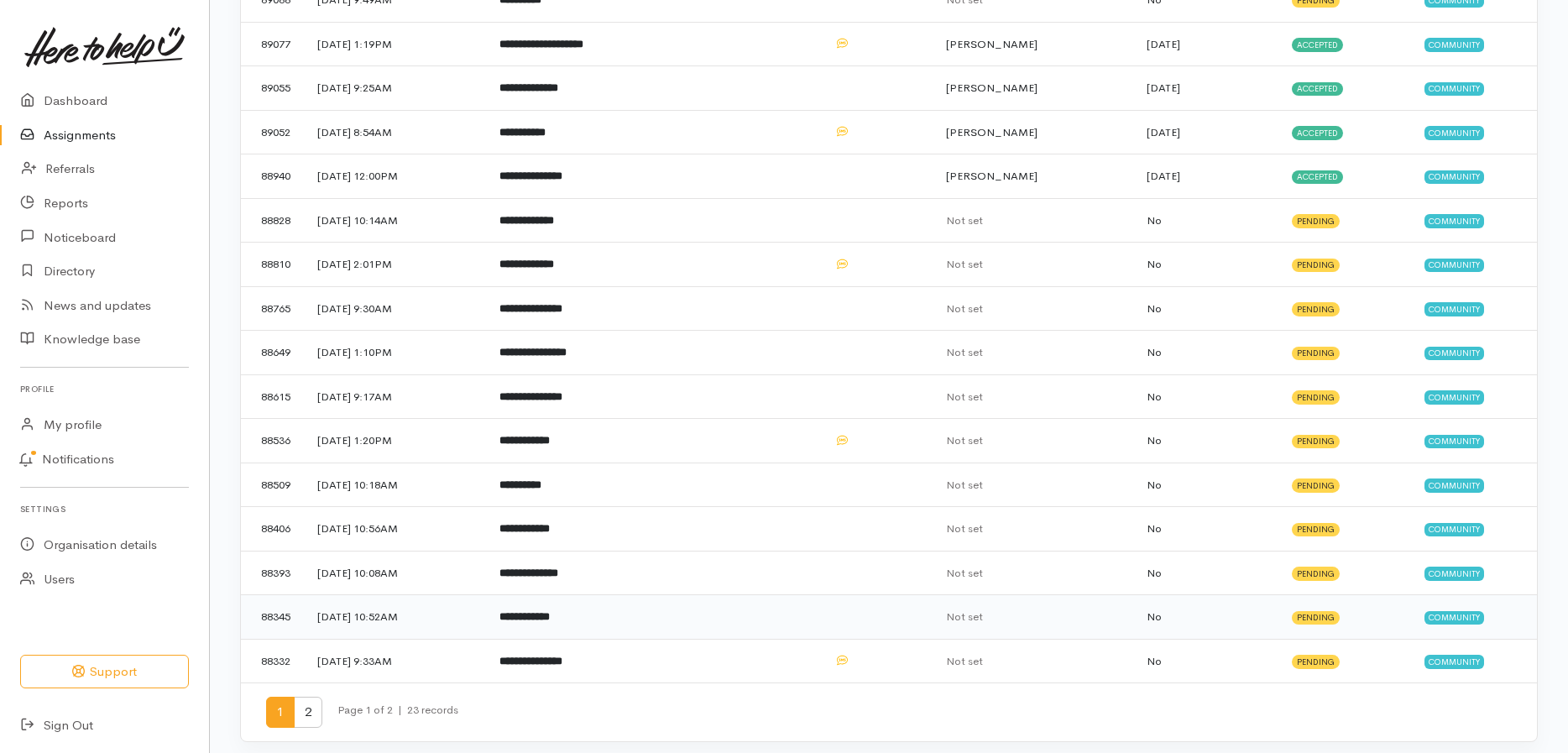
click at [550, 612] on b "**********" at bounding box center [524, 615] width 50 height 10
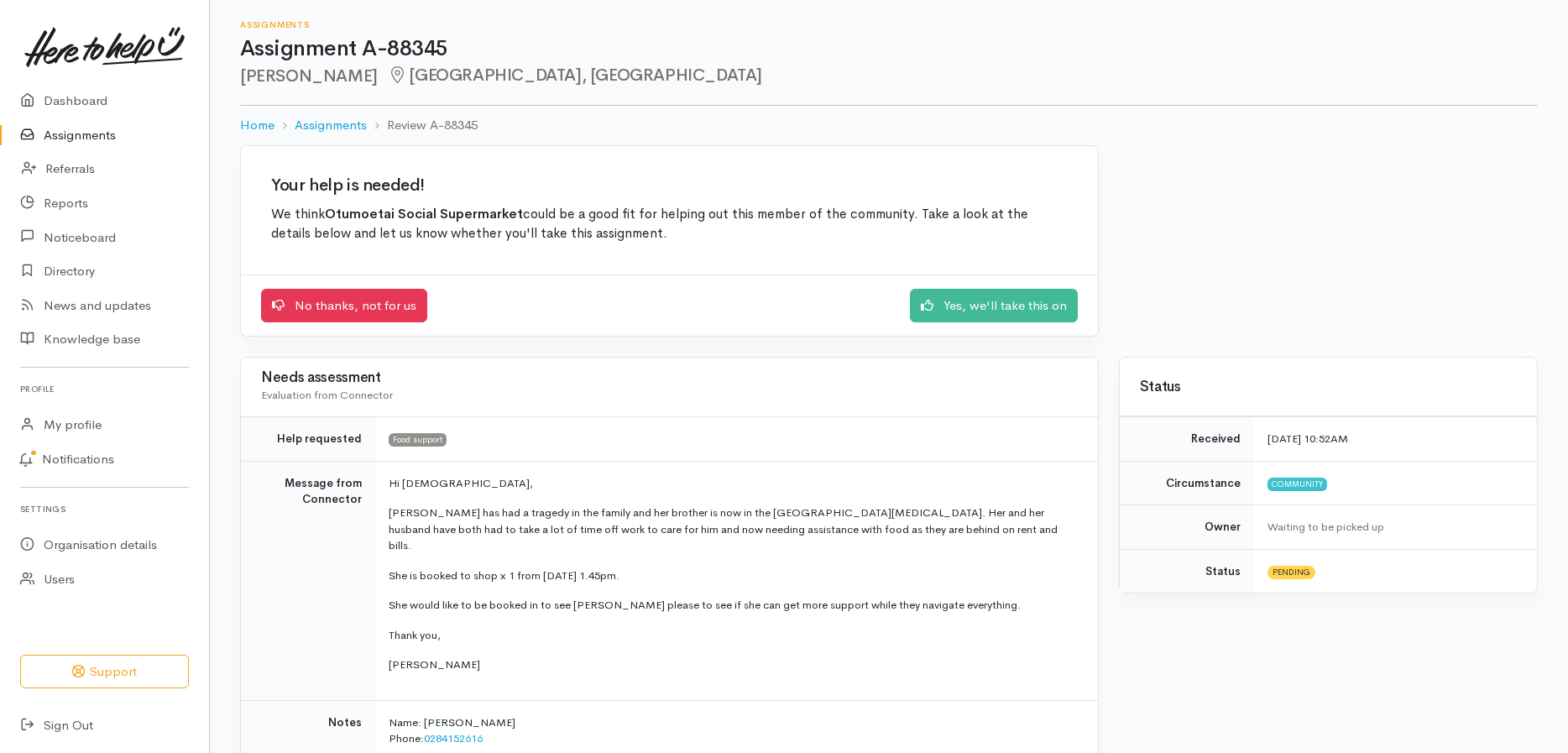
scroll to position [84, 0]
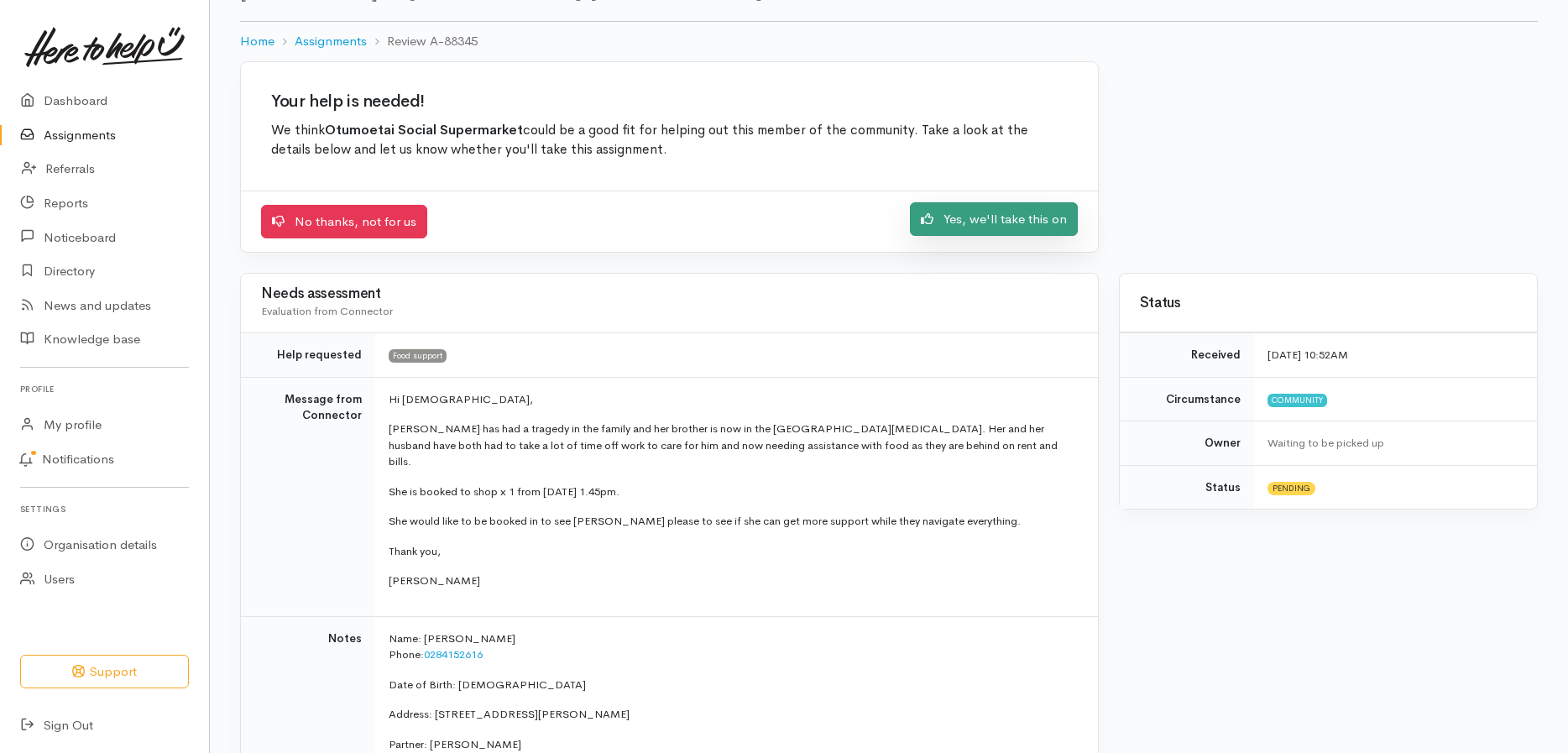
click at [960, 219] on link "Yes, we'll take this on" at bounding box center [993, 219] width 168 height 34
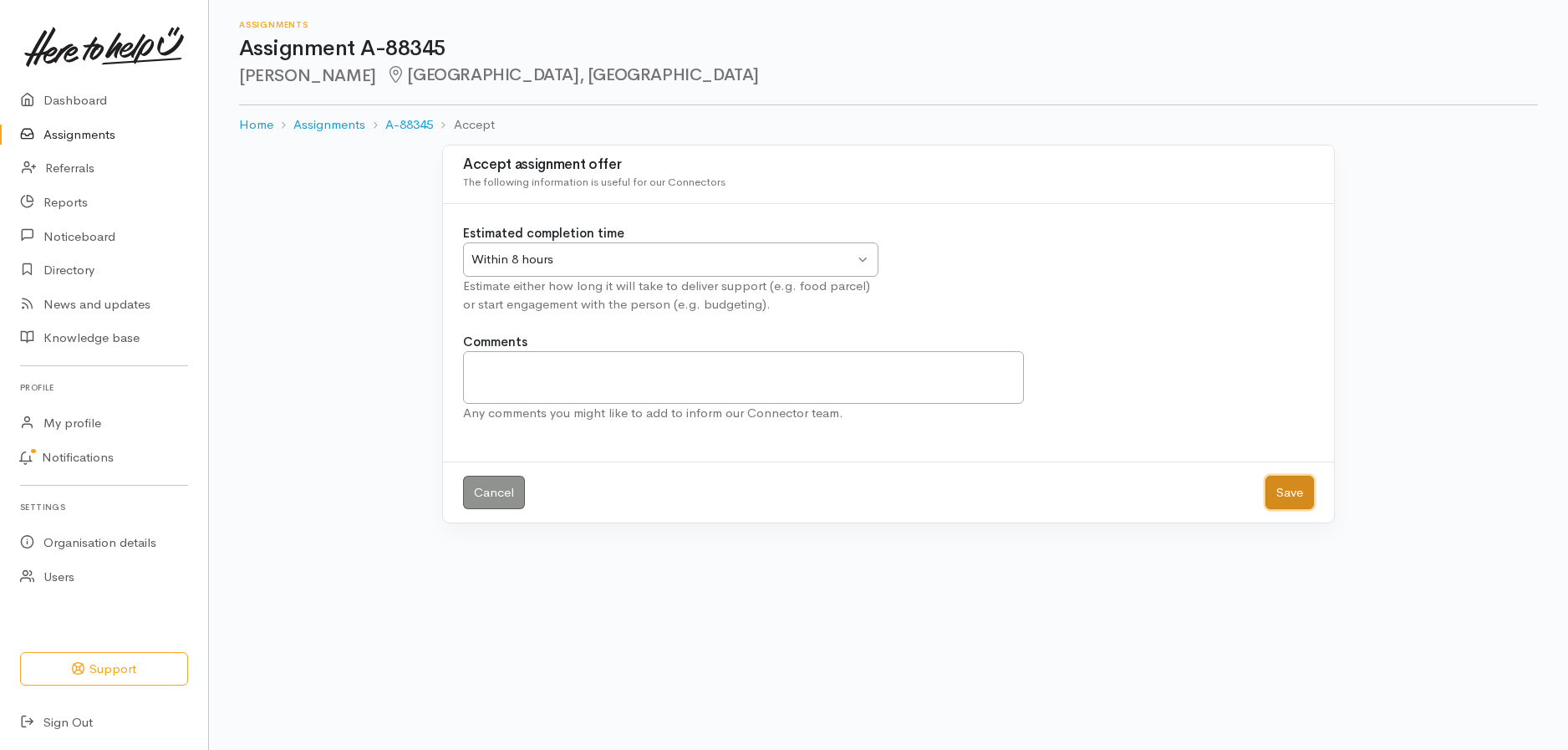
click at [1291, 489] on button "Save" at bounding box center [1289, 493] width 48 height 34
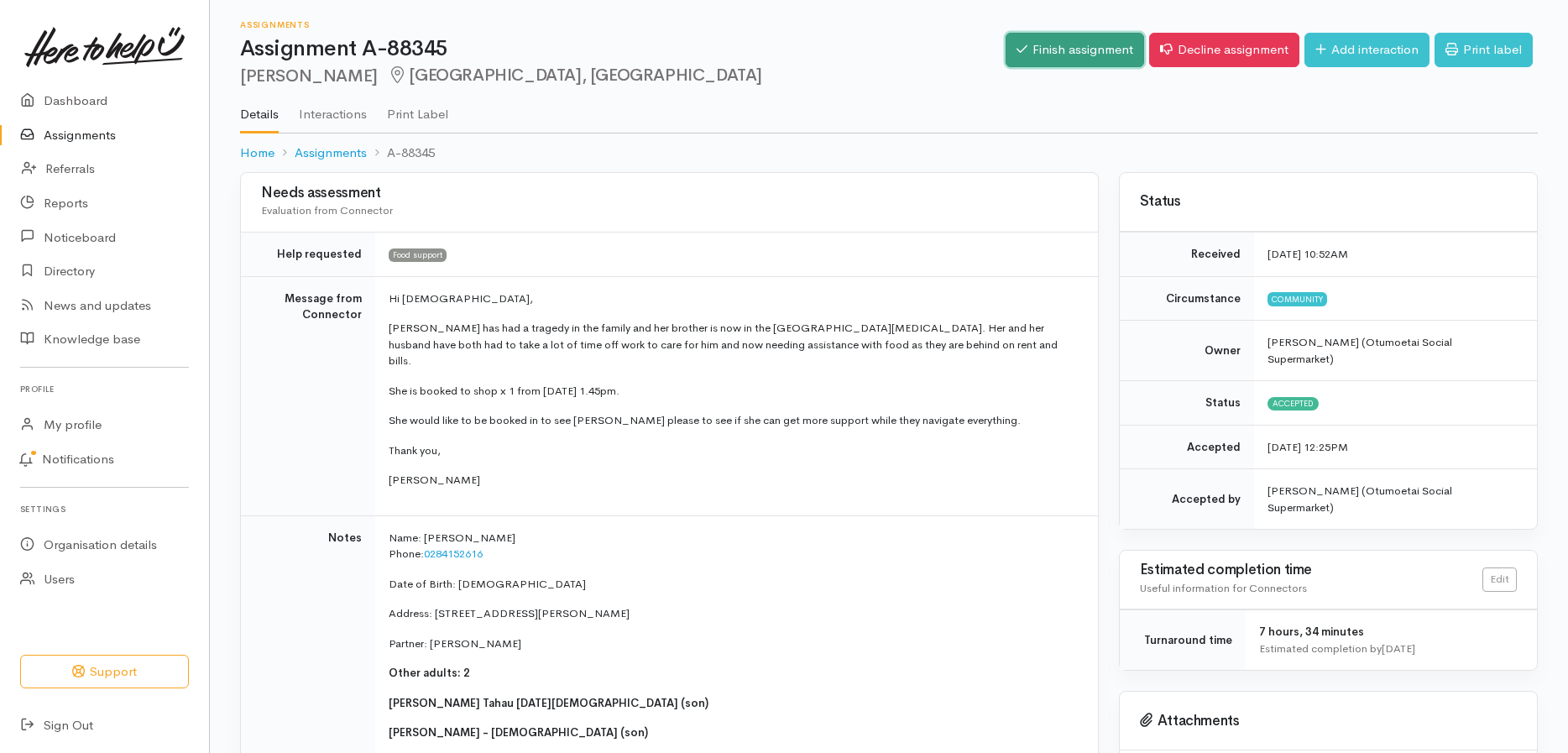
click at [1080, 51] on link "Finish assignment" at bounding box center [1075, 49] width 139 height 34
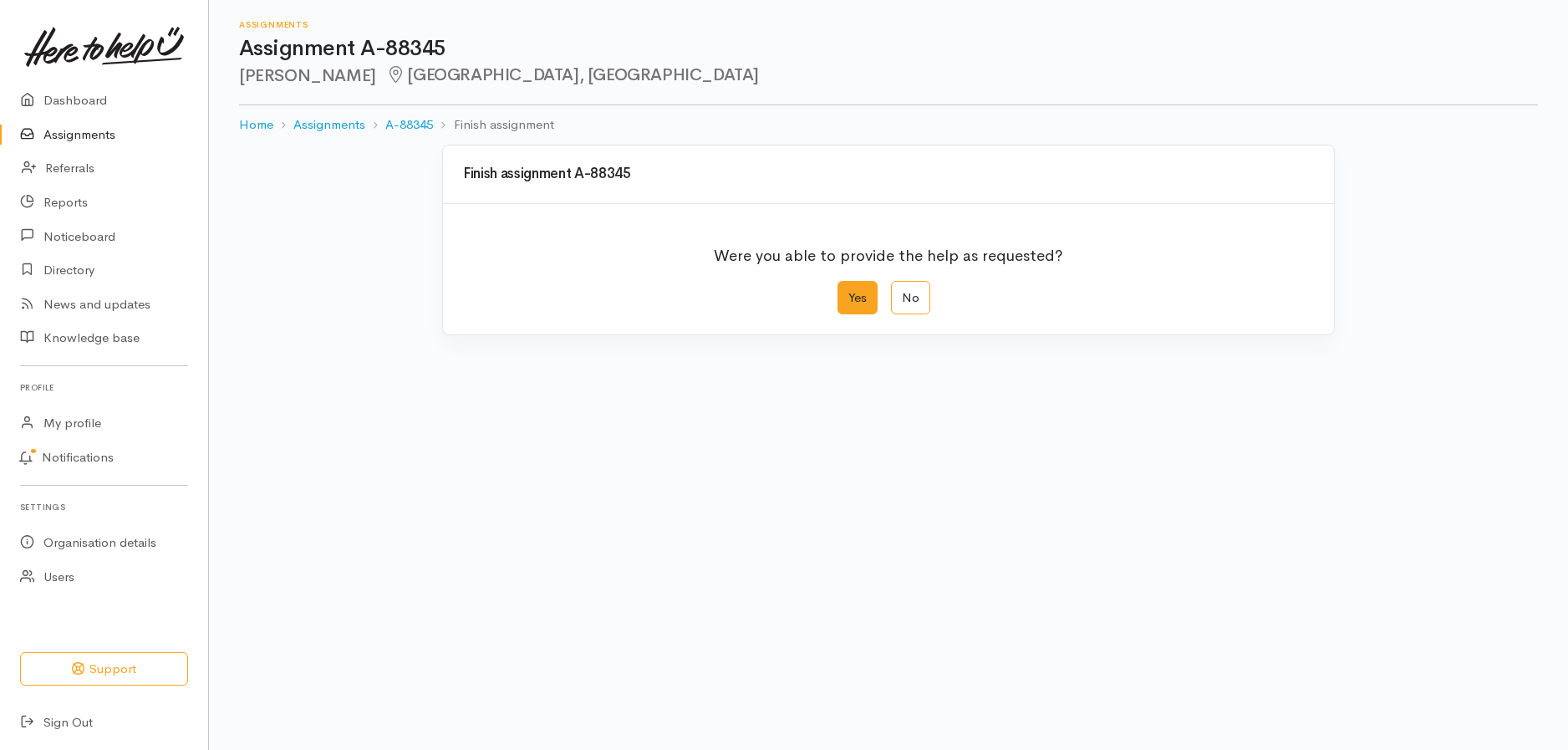
click at [866, 298] on label "Yes" at bounding box center [858, 298] width 40 height 34
click at [848, 291] on input "Yes" at bounding box center [843, 286] width 10 height 10
radio input "true"
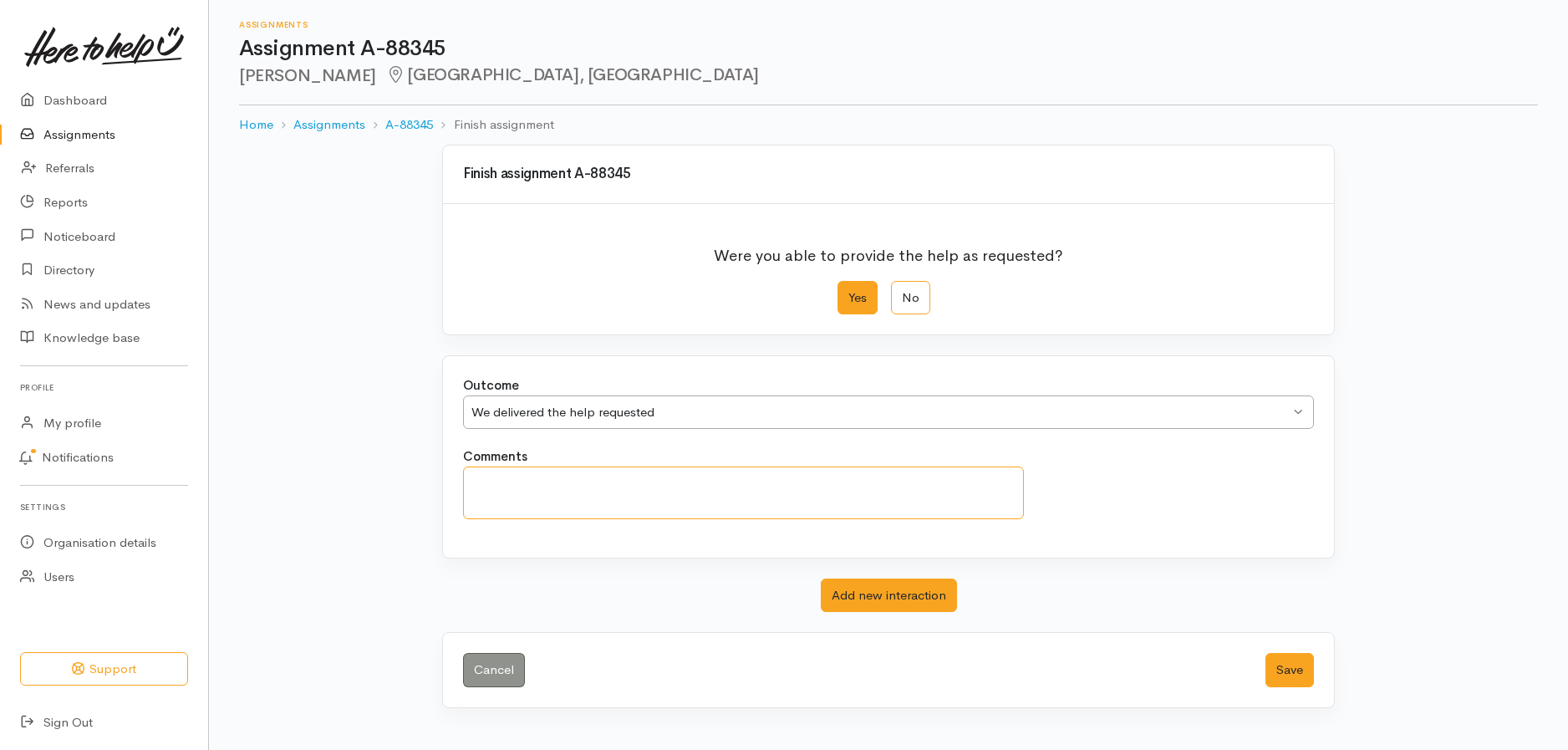
drag, startPoint x: 622, startPoint y: 495, endPoint x: 631, endPoint y: 493, distance: 9.2
click at [627, 493] on textarea "Comments" at bounding box center [743, 493] width 561 height 53
type textarea "attended - increased to 4 x shops as we work on financials"
click at [1305, 680] on button "Save" at bounding box center [1289, 670] width 48 height 34
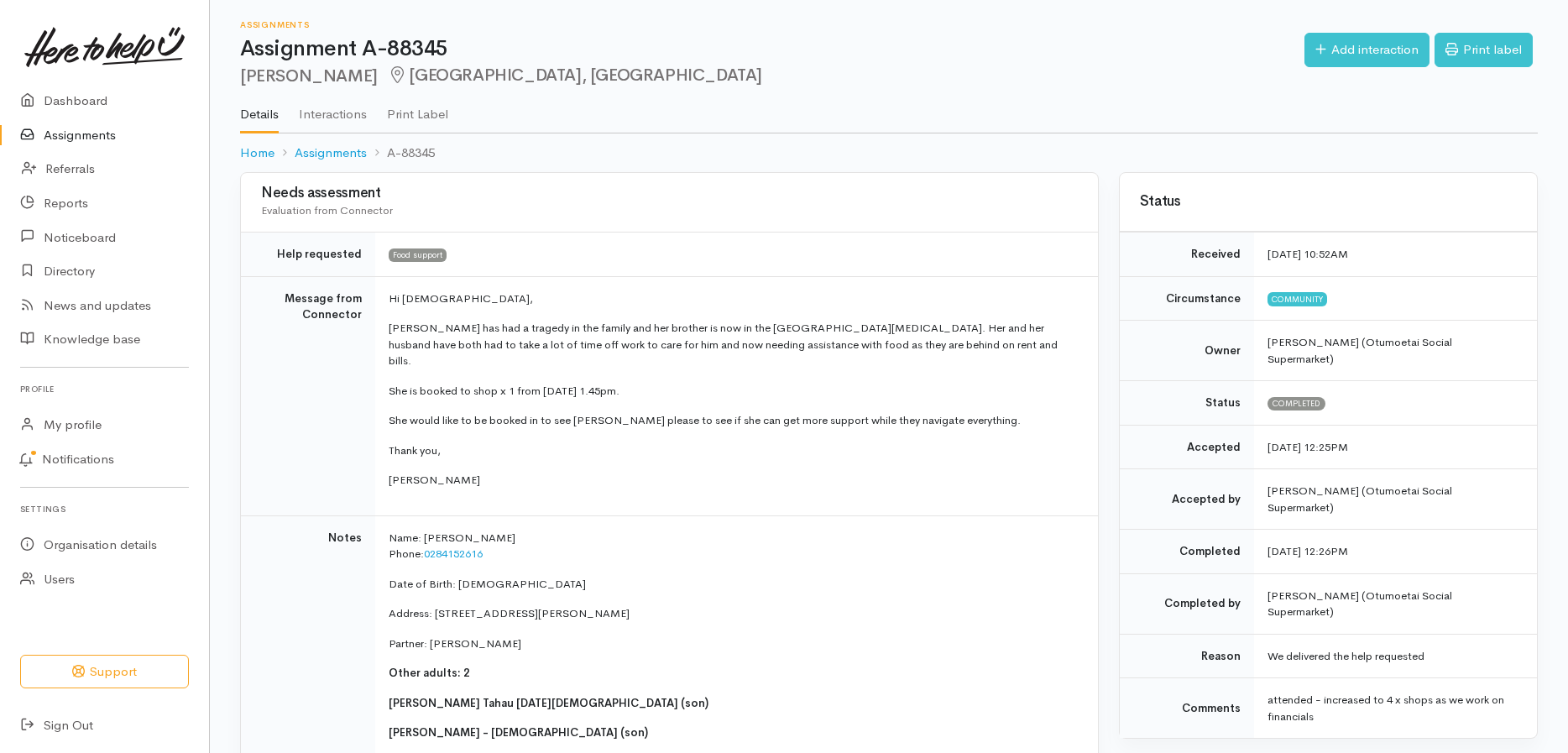
click at [48, 125] on link "Assignments" at bounding box center [104, 136] width 209 height 34
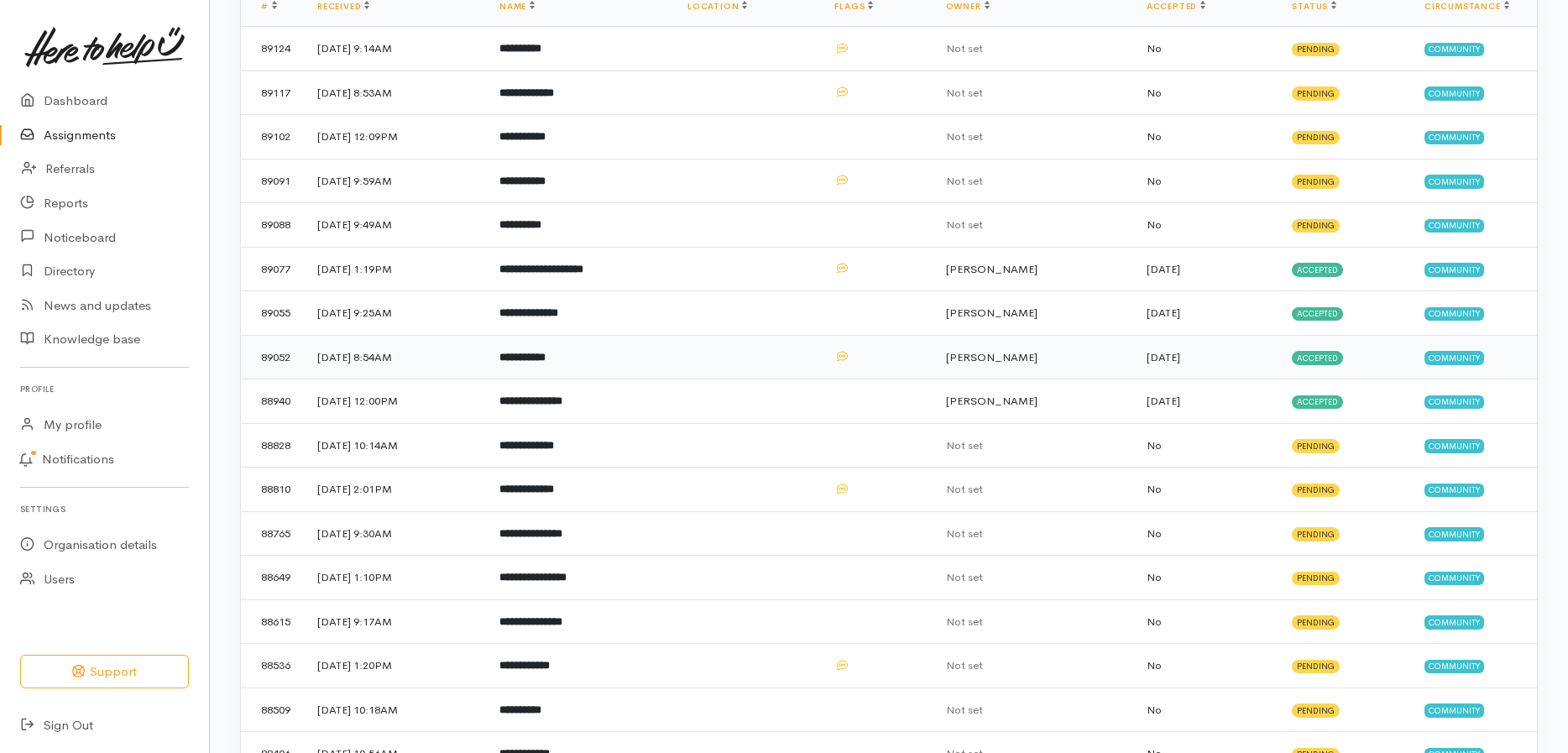
scroll to position [252, 0]
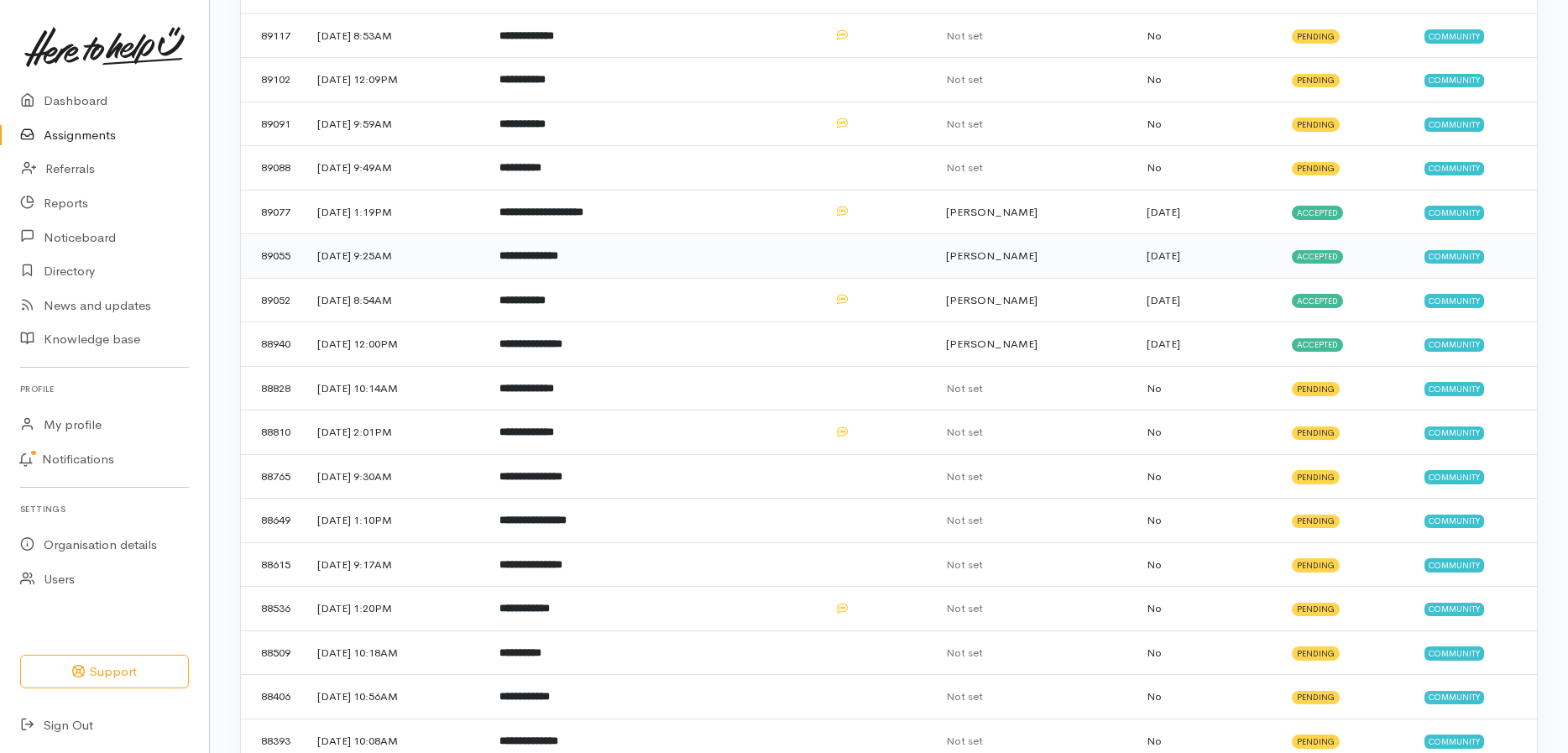
click at [595, 248] on td "**********" at bounding box center [580, 256] width 188 height 45
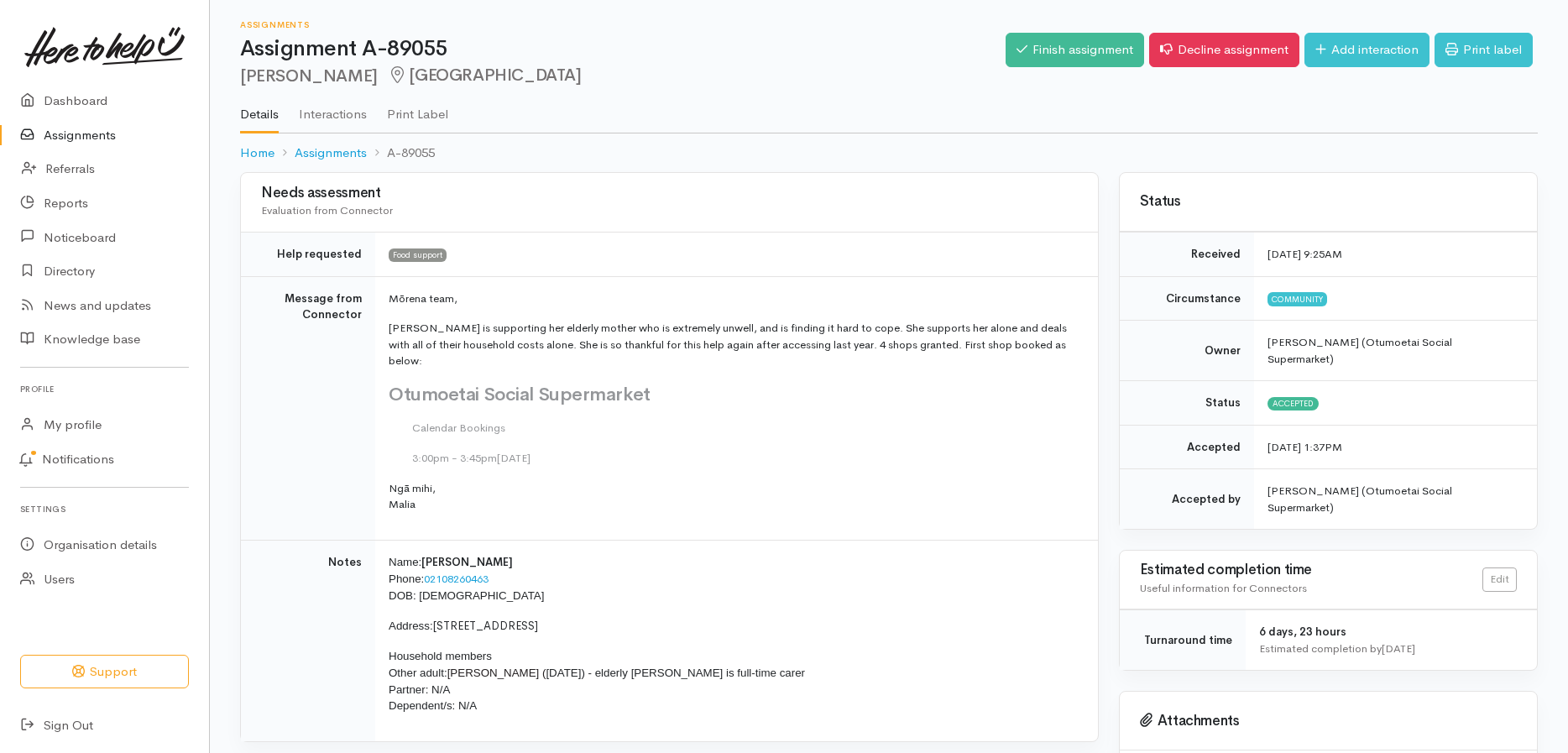
click at [62, 124] on link "Assignments" at bounding box center [104, 136] width 209 height 34
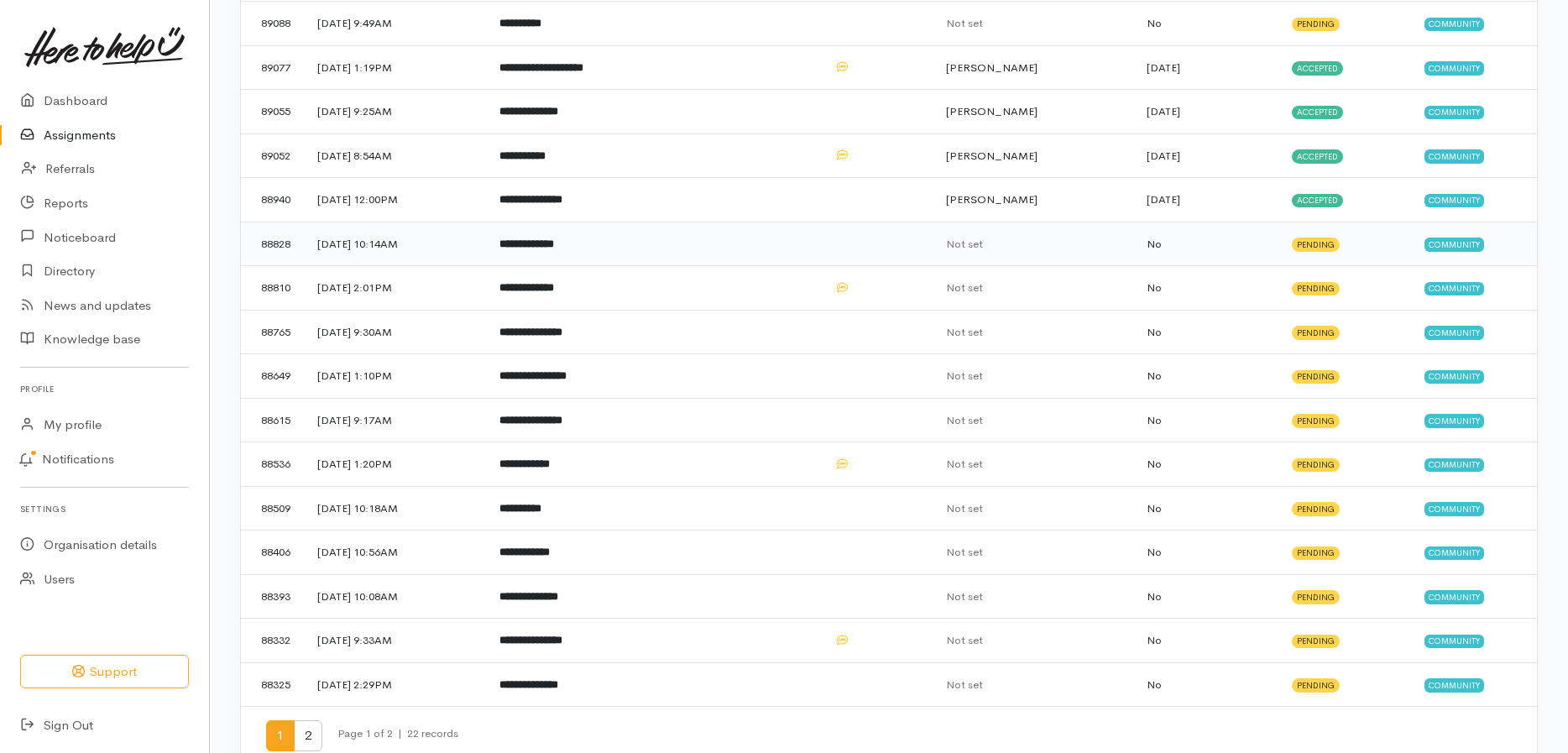
scroll to position [429, 0]
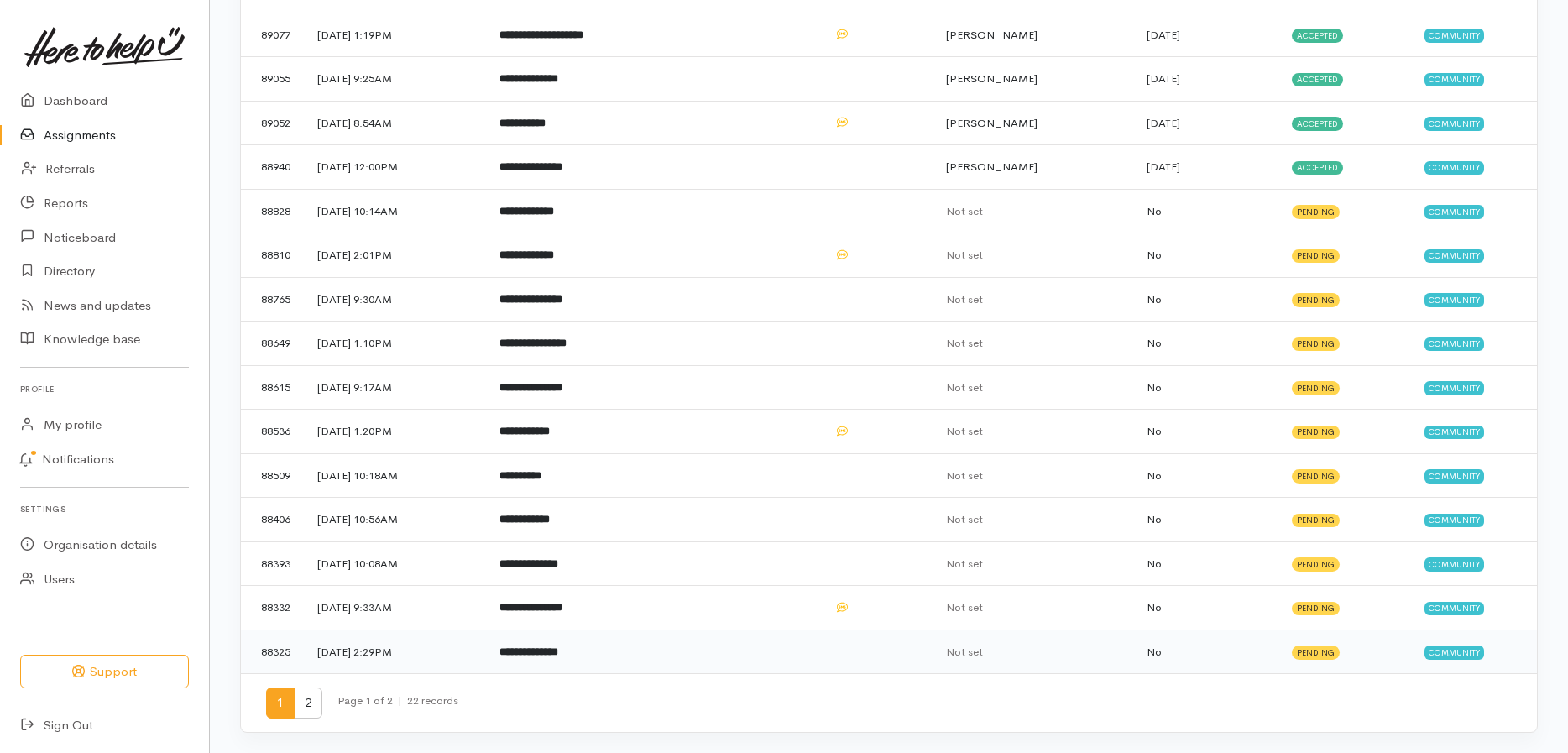
click at [558, 653] on b "**********" at bounding box center [529, 650] width 59 height 10
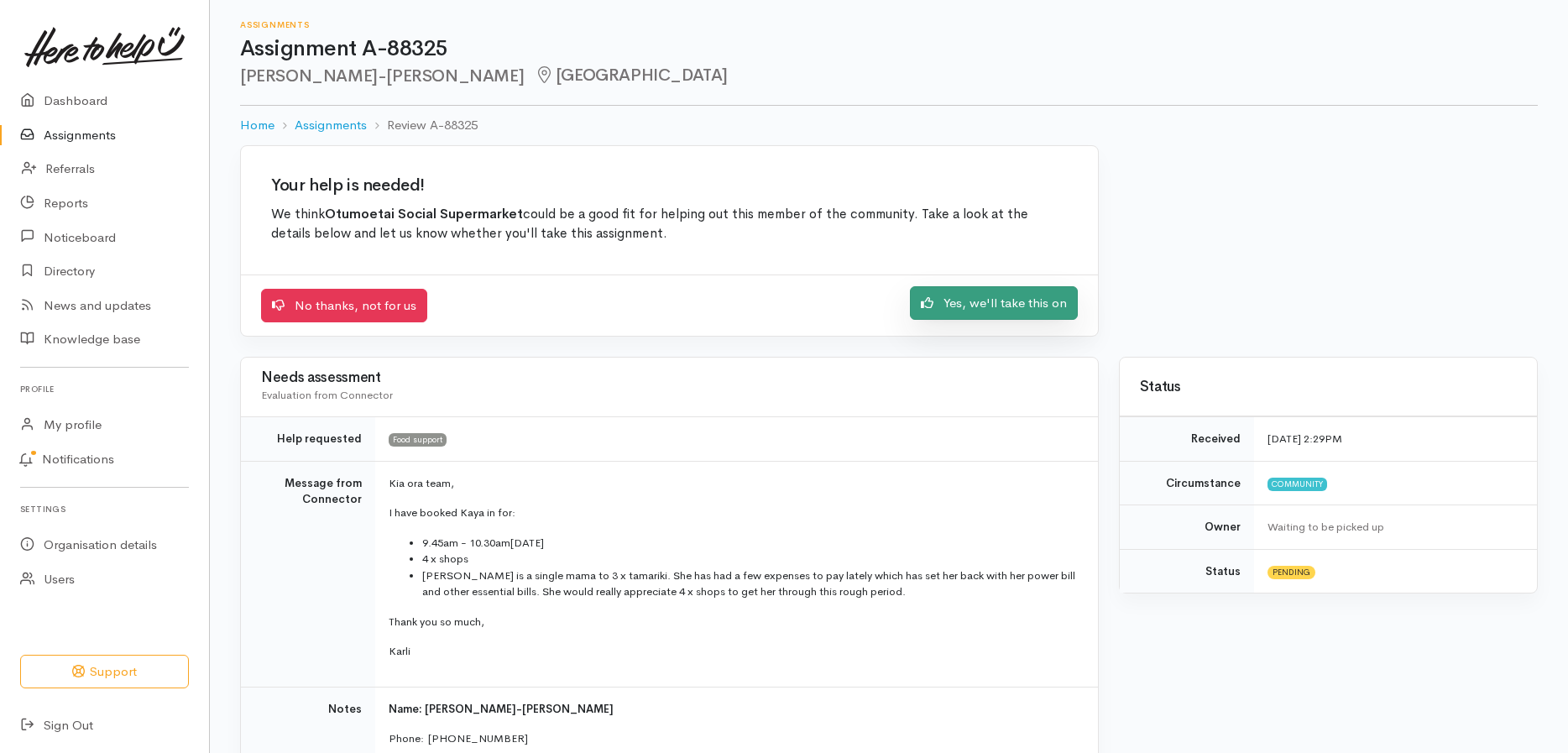
click at [996, 308] on link "Yes, we'll take this on" at bounding box center [993, 303] width 168 height 34
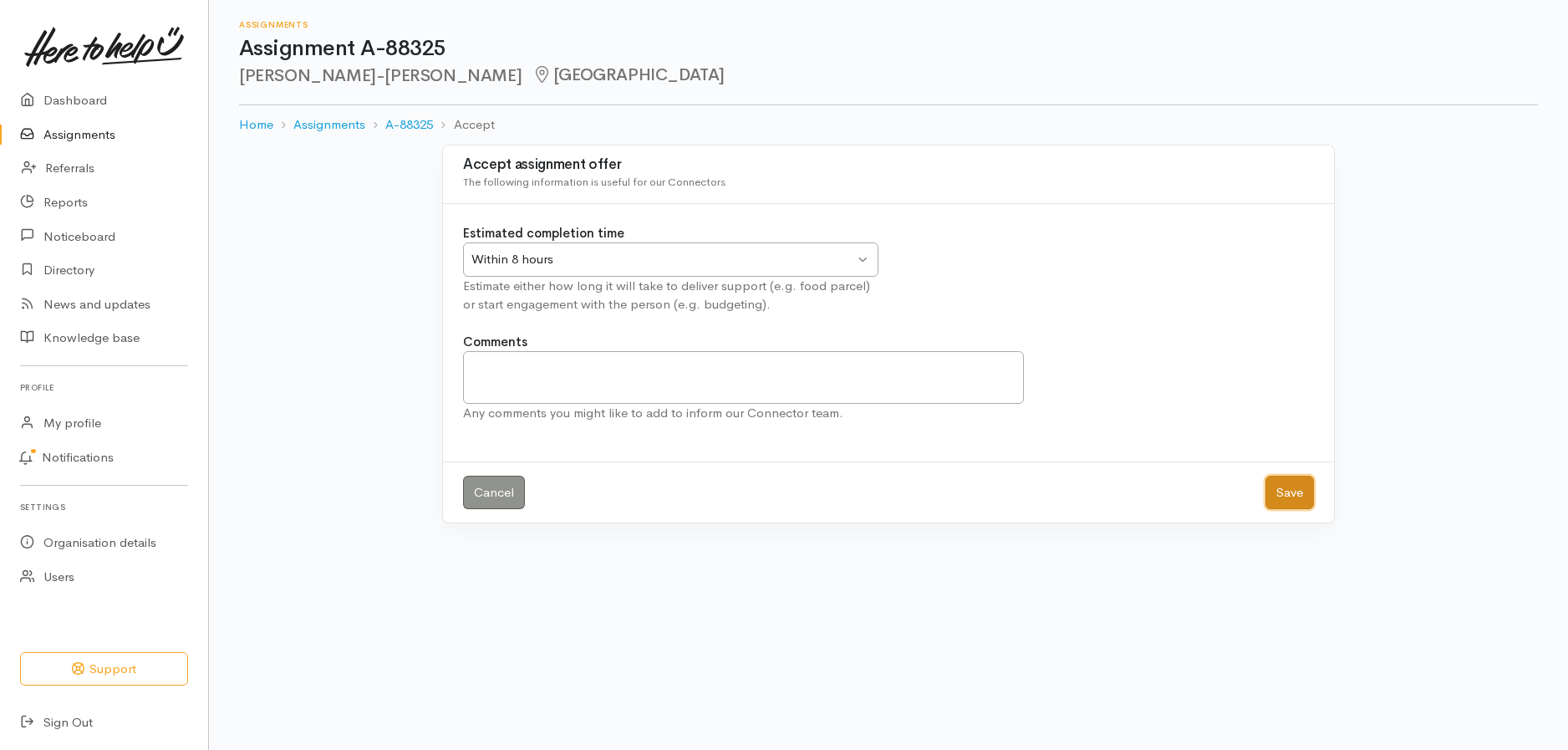
click at [1288, 494] on button "Save" at bounding box center [1289, 493] width 48 height 34
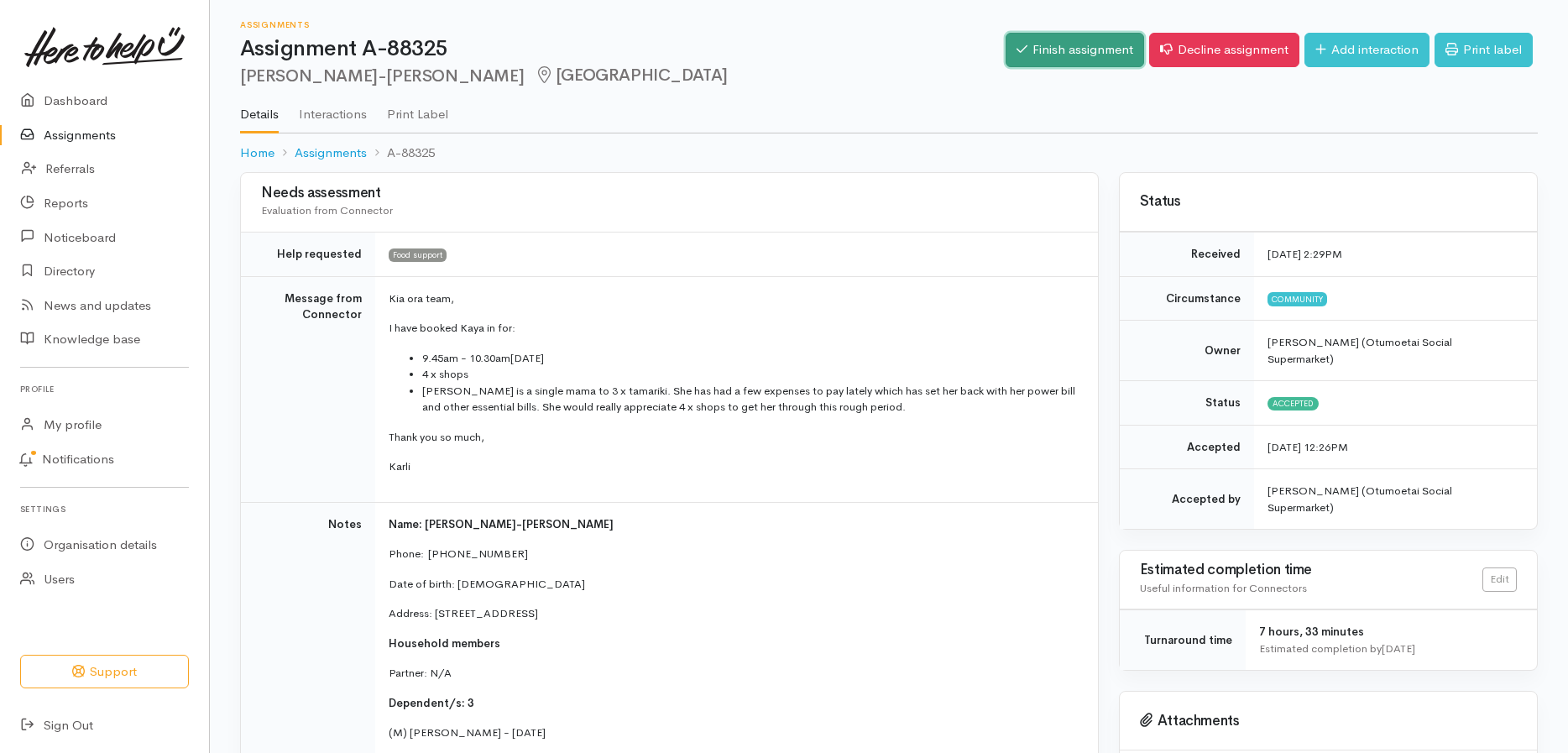
click at [1016, 47] on icon at bounding box center [1021, 49] width 10 height 8
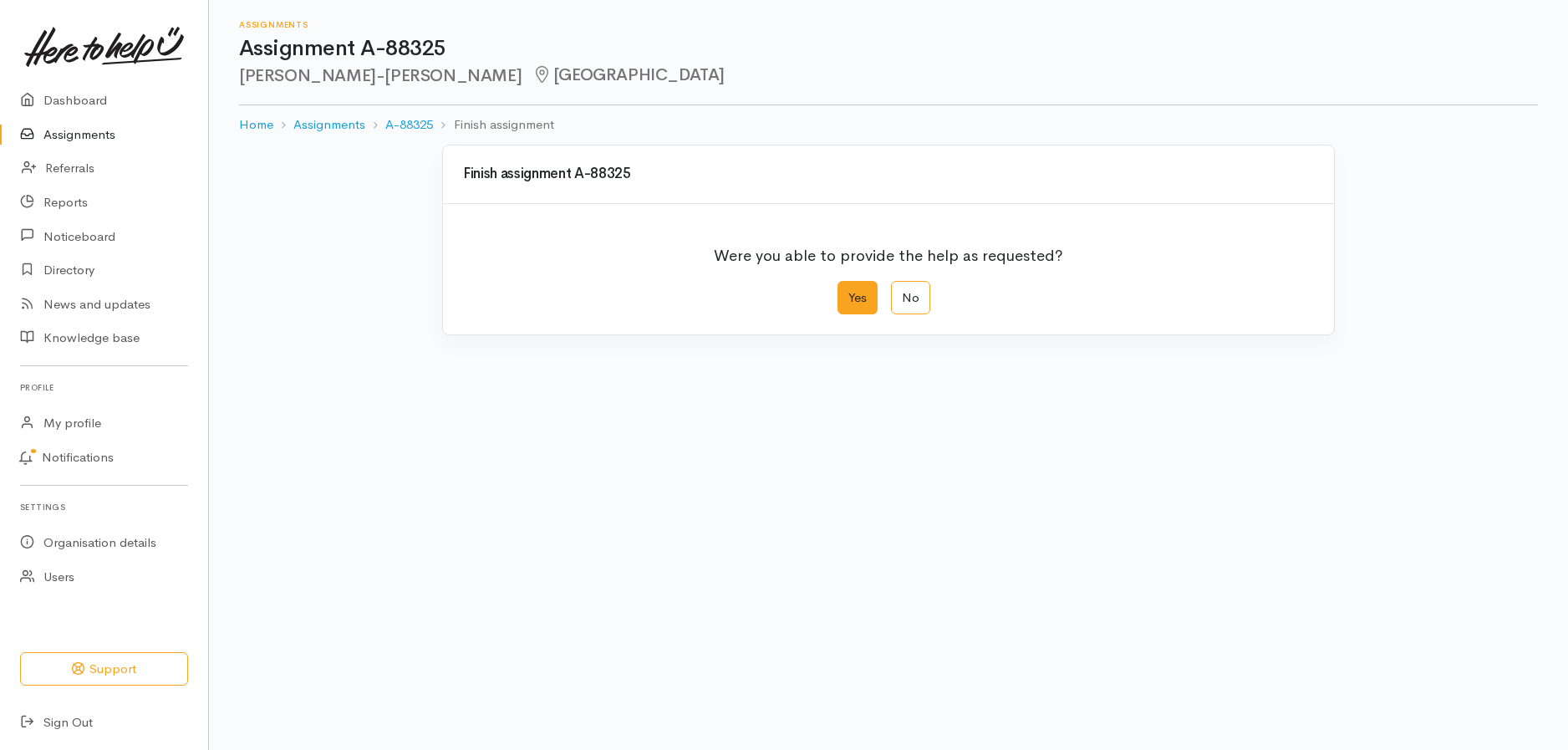
click at [866, 301] on label "Yes" at bounding box center [858, 298] width 40 height 34
click at [848, 291] on input "Yes" at bounding box center [843, 286] width 10 height 10
radio input "true"
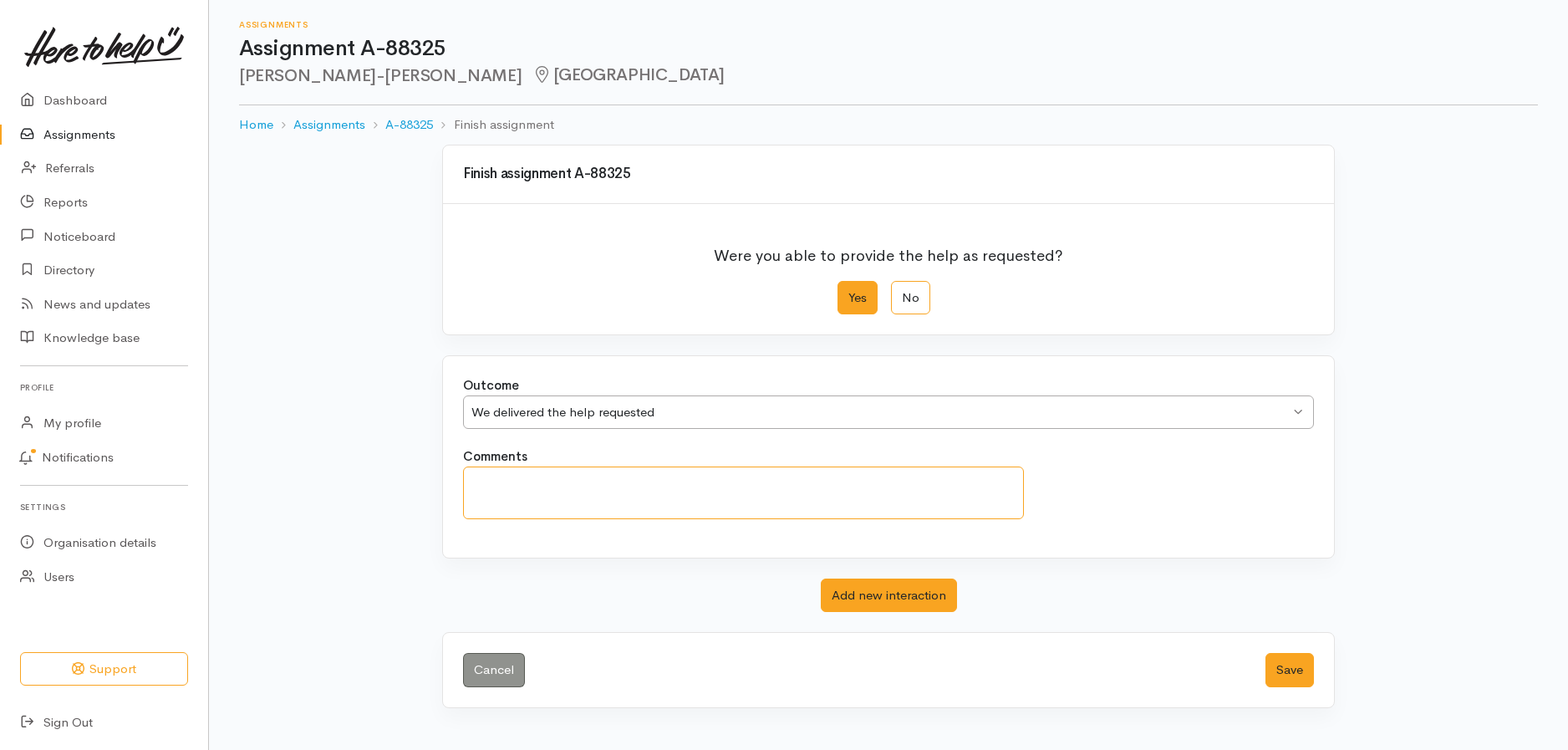
click at [800, 490] on textarea "Comments" at bounding box center [743, 493] width 561 height 53
type textarea "attended"
click at [1283, 672] on button "Save" at bounding box center [1289, 670] width 48 height 34
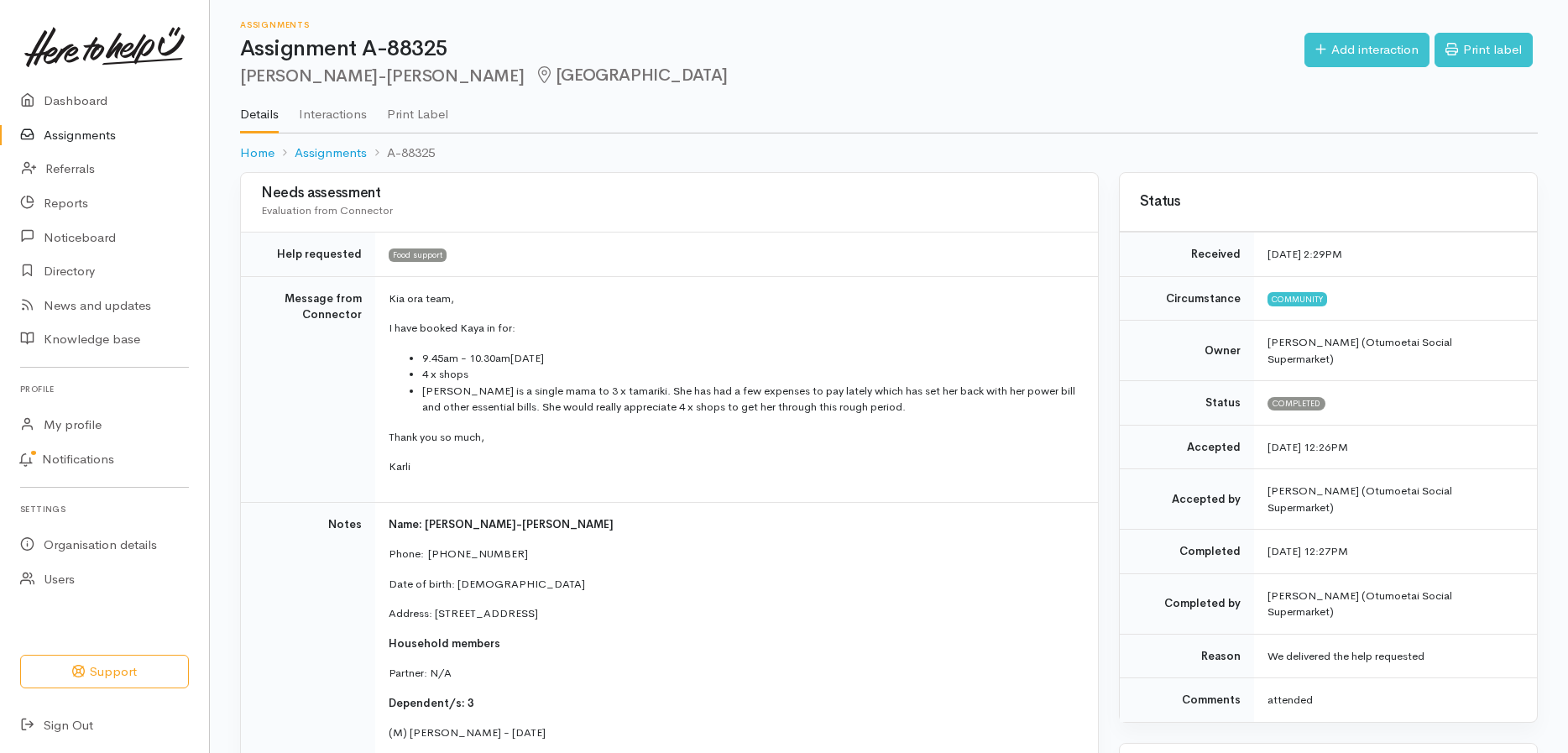
click at [100, 132] on link "Assignments" at bounding box center [104, 136] width 209 height 34
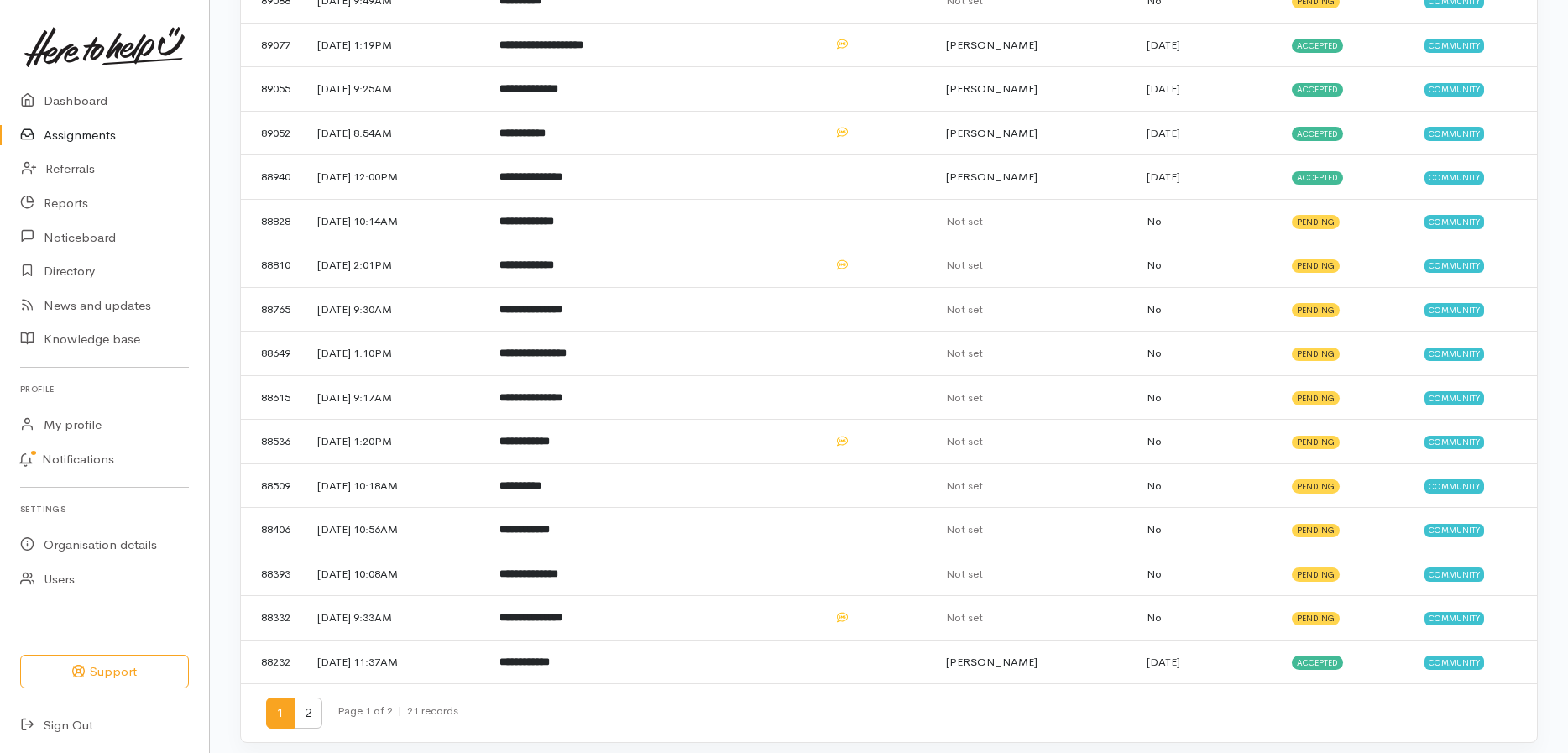
scroll to position [429, 0]
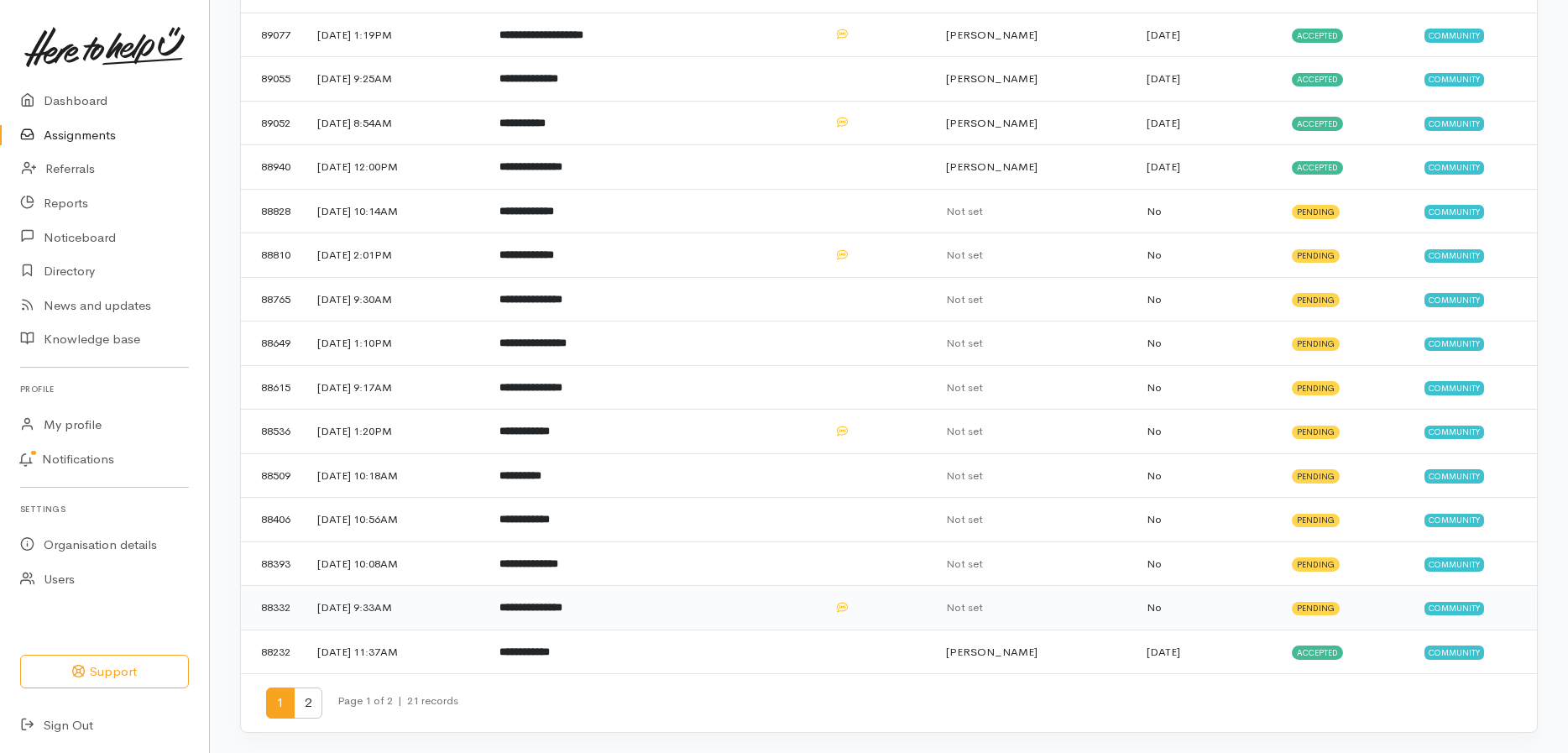
click at [562, 607] on b "**********" at bounding box center [531, 607] width 63 height 10
